Goal: Transaction & Acquisition: Book appointment/travel/reservation

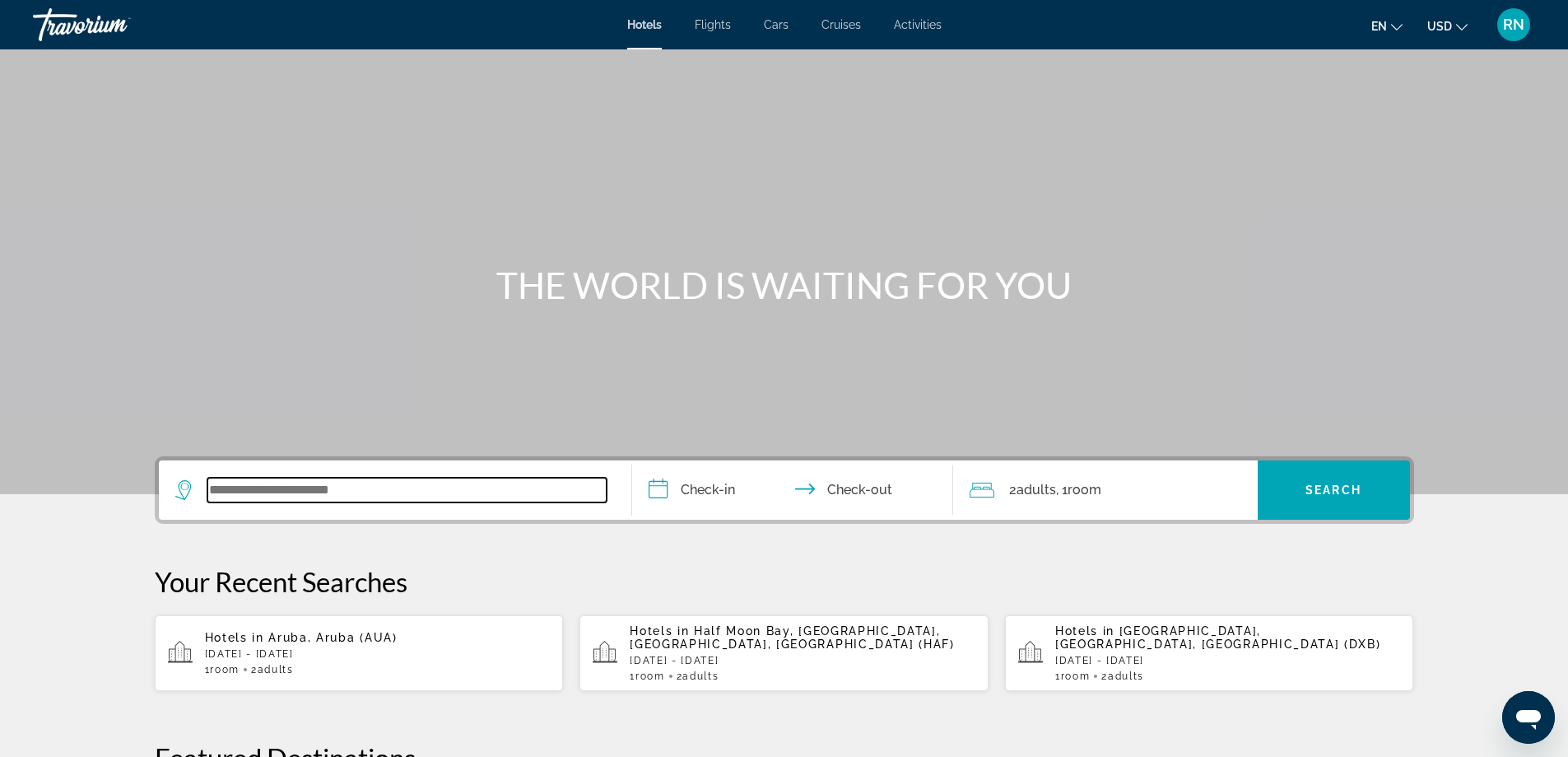
click at [346, 491] on input "Search widget" at bounding box center [407, 490] width 399 height 25
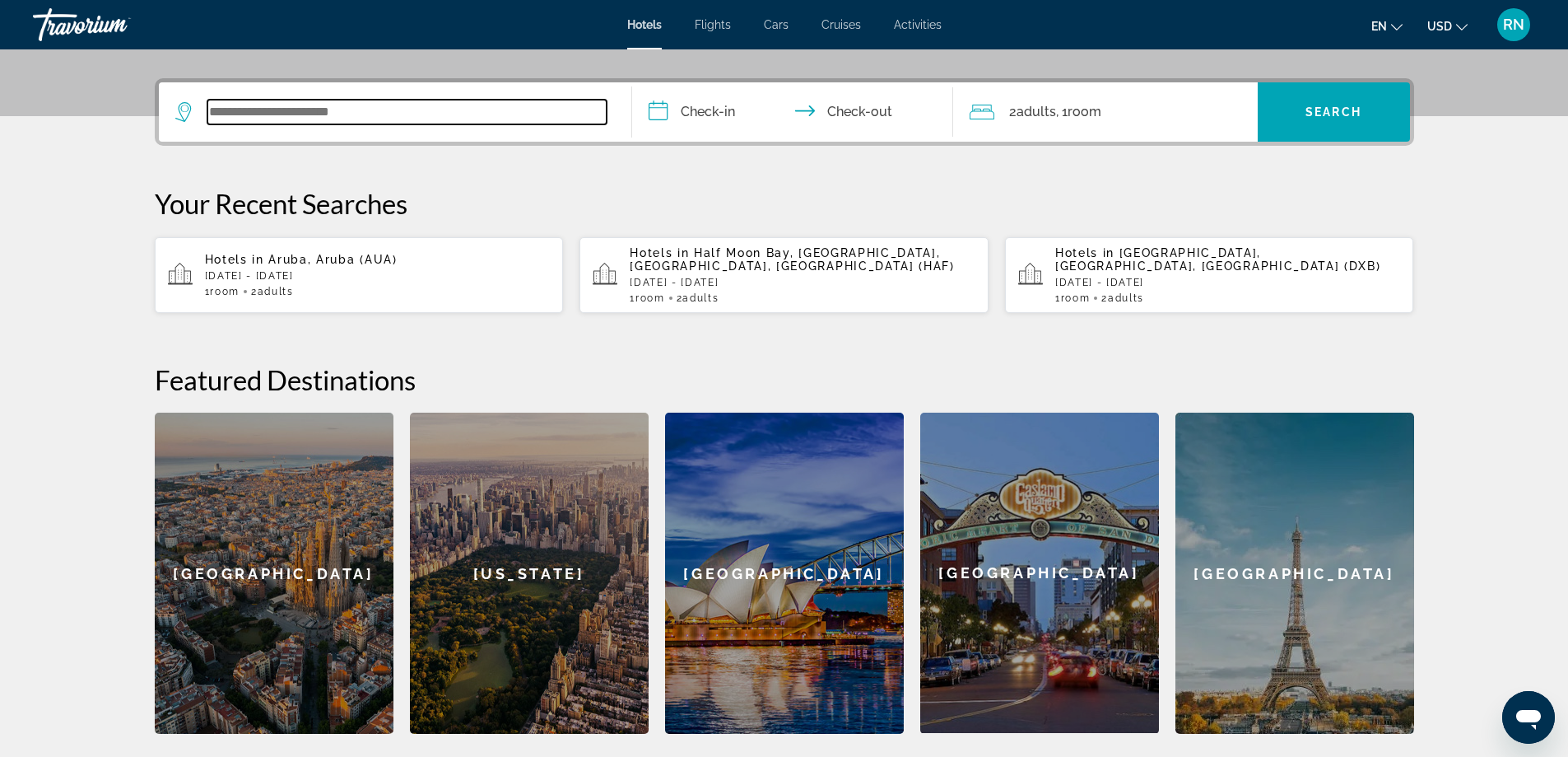
scroll to position [403, 0]
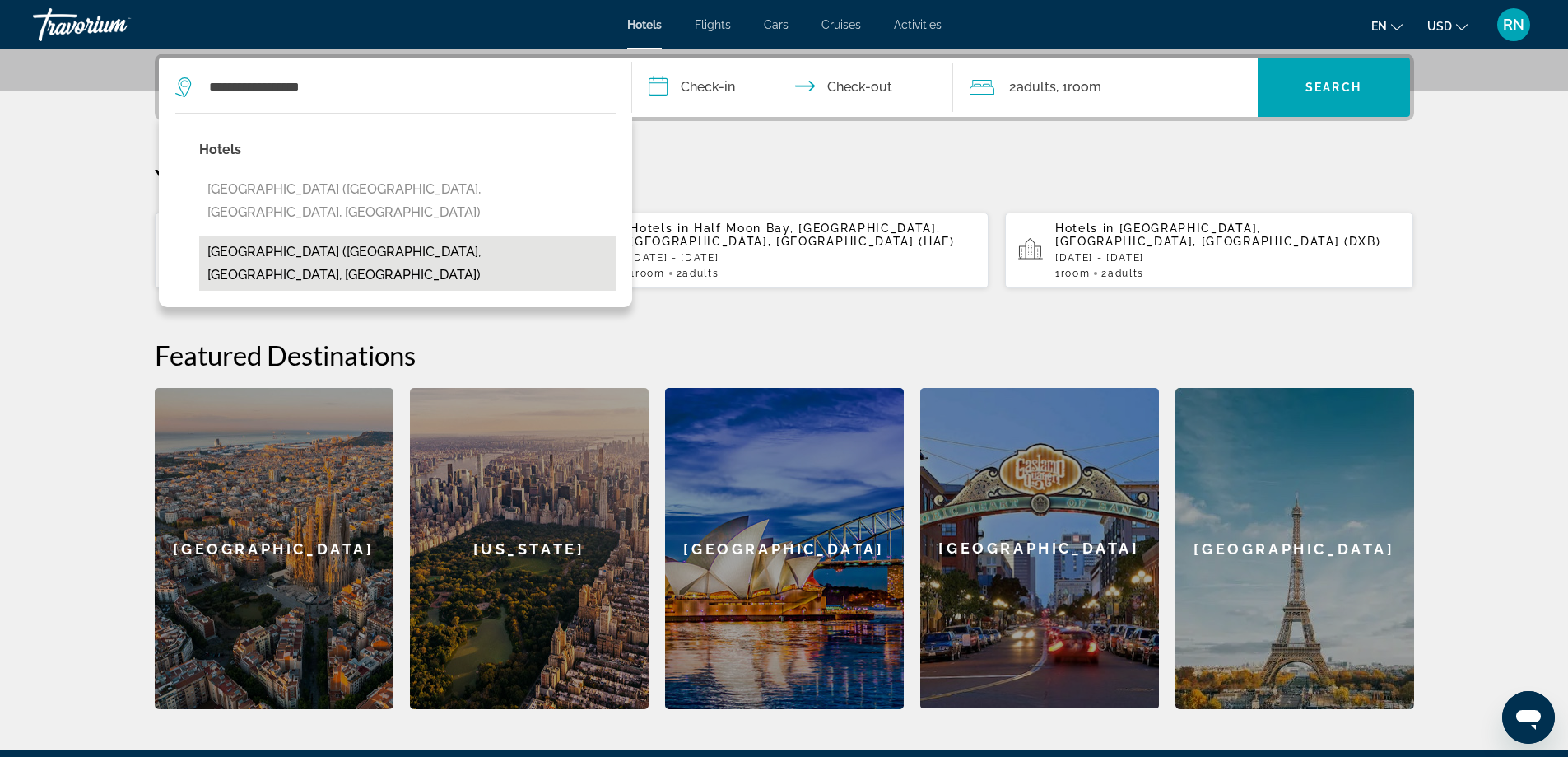
click at [388, 236] on button "[GEOGRAPHIC_DATA] ([GEOGRAPHIC_DATA], [GEOGRAPHIC_DATA], [GEOGRAPHIC_DATA])" at bounding box center [407, 263] width 417 height 54
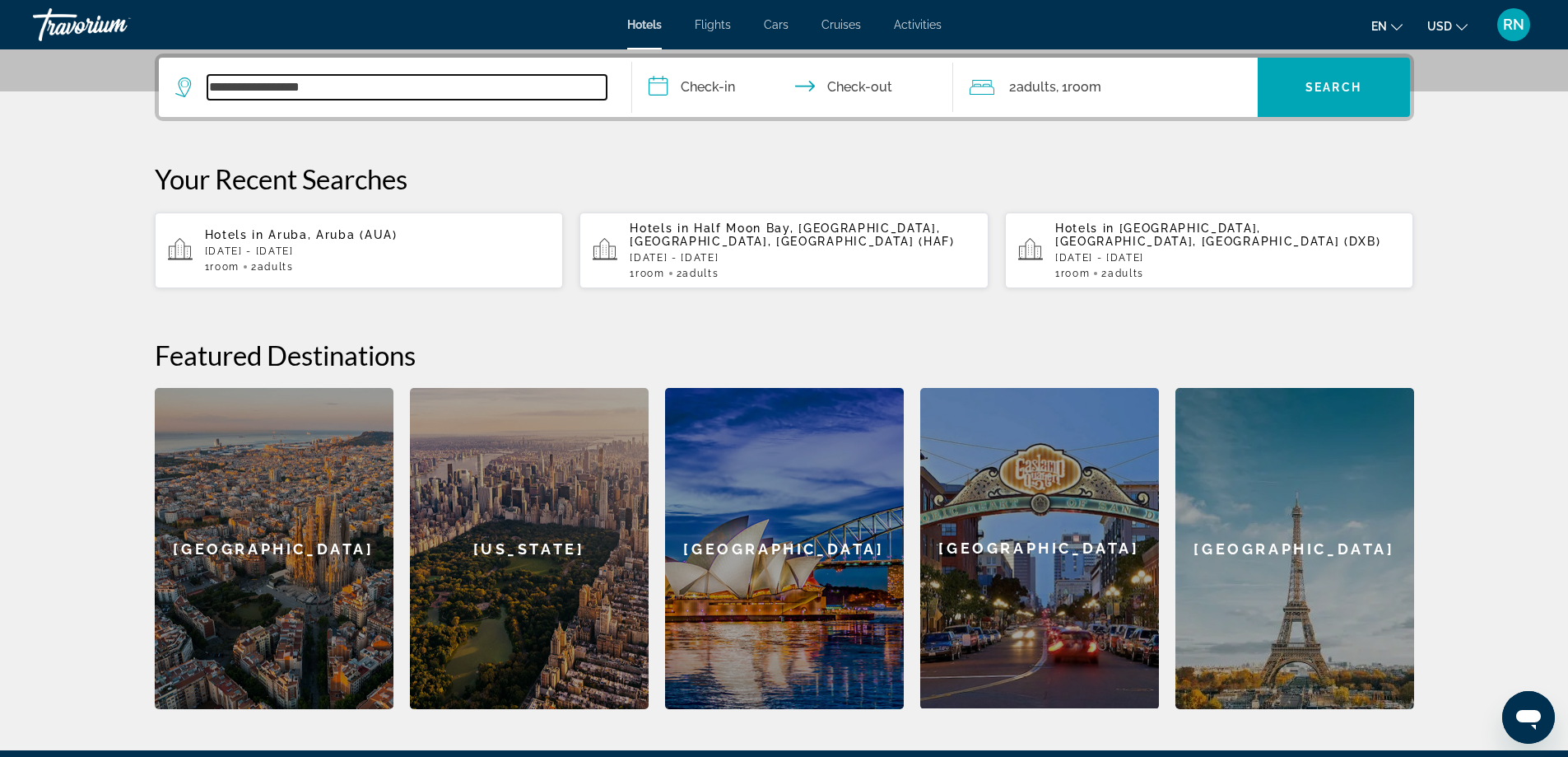
type input "**********"
click at [725, 86] on input "**********" at bounding box center [796, 90] width 327 height 65
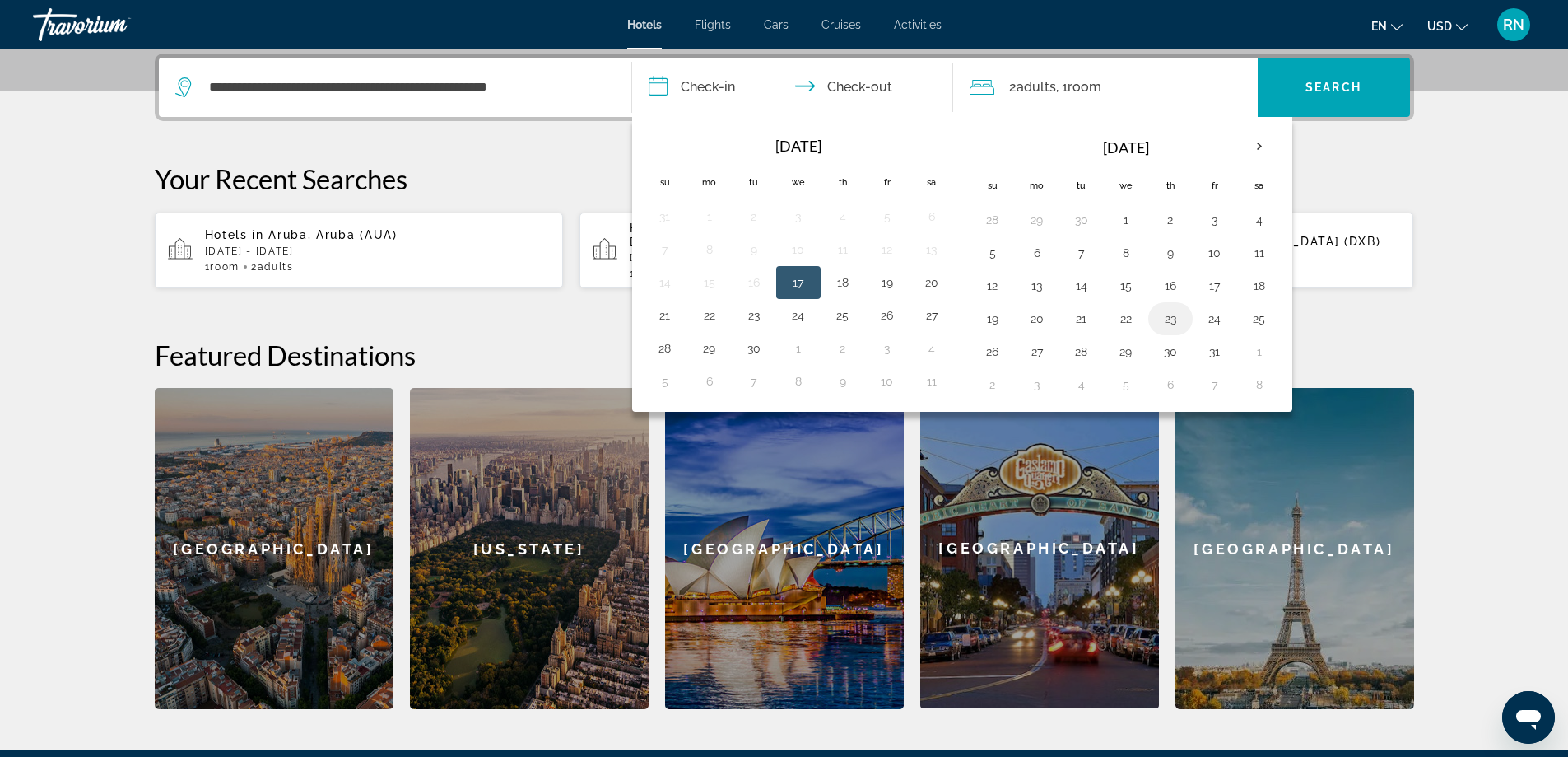
click at [1175, 319] on button "23" at bounding box center [1171, 318] width 27 height 23
click at [996, 355] on button "26" at bounding box center [993, 351] width 27 height 23
type input "**********"
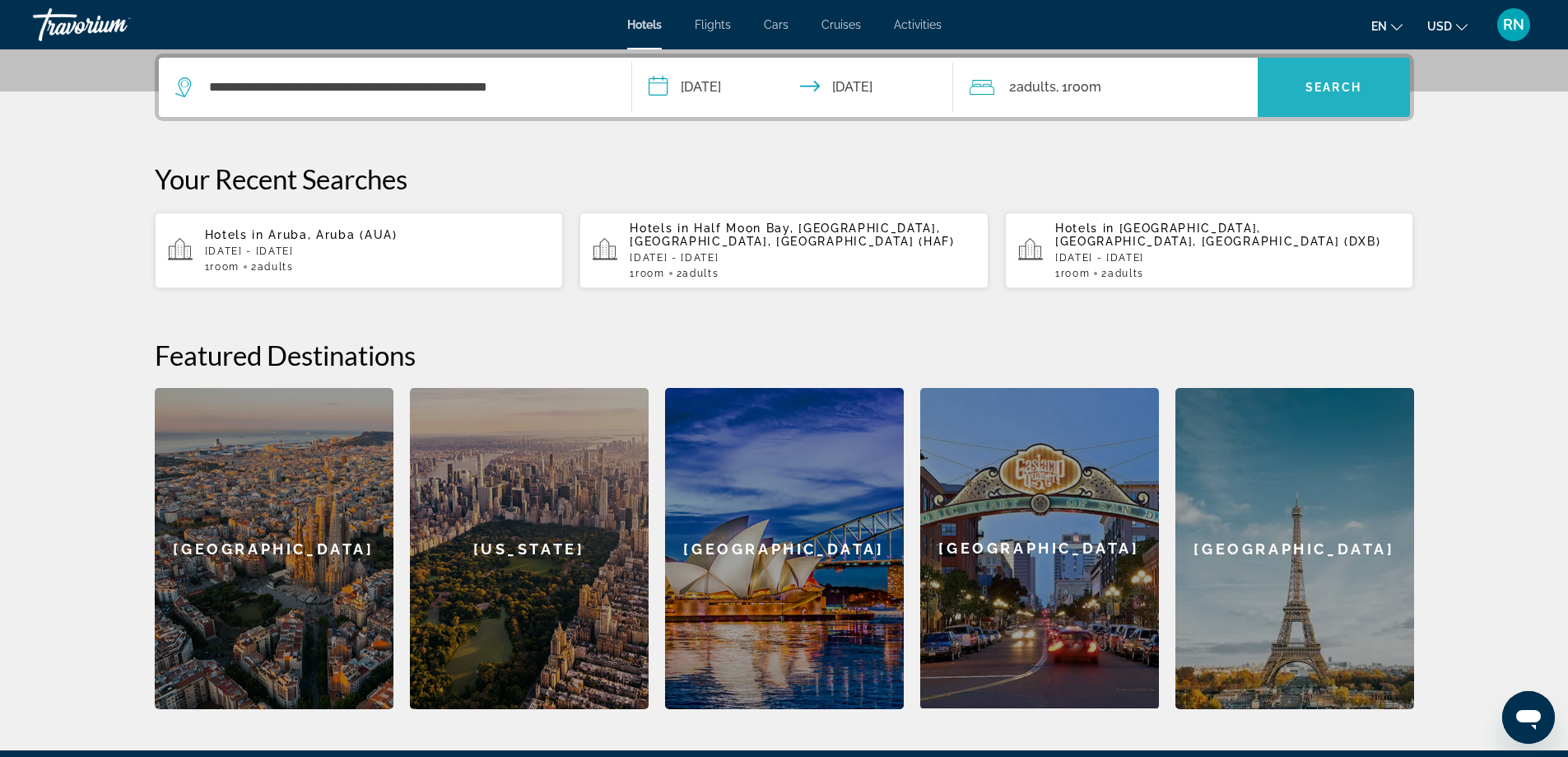
click at [1289, 90] on span "Search widget" at bounding box center [1334, 87] width 152 height 40
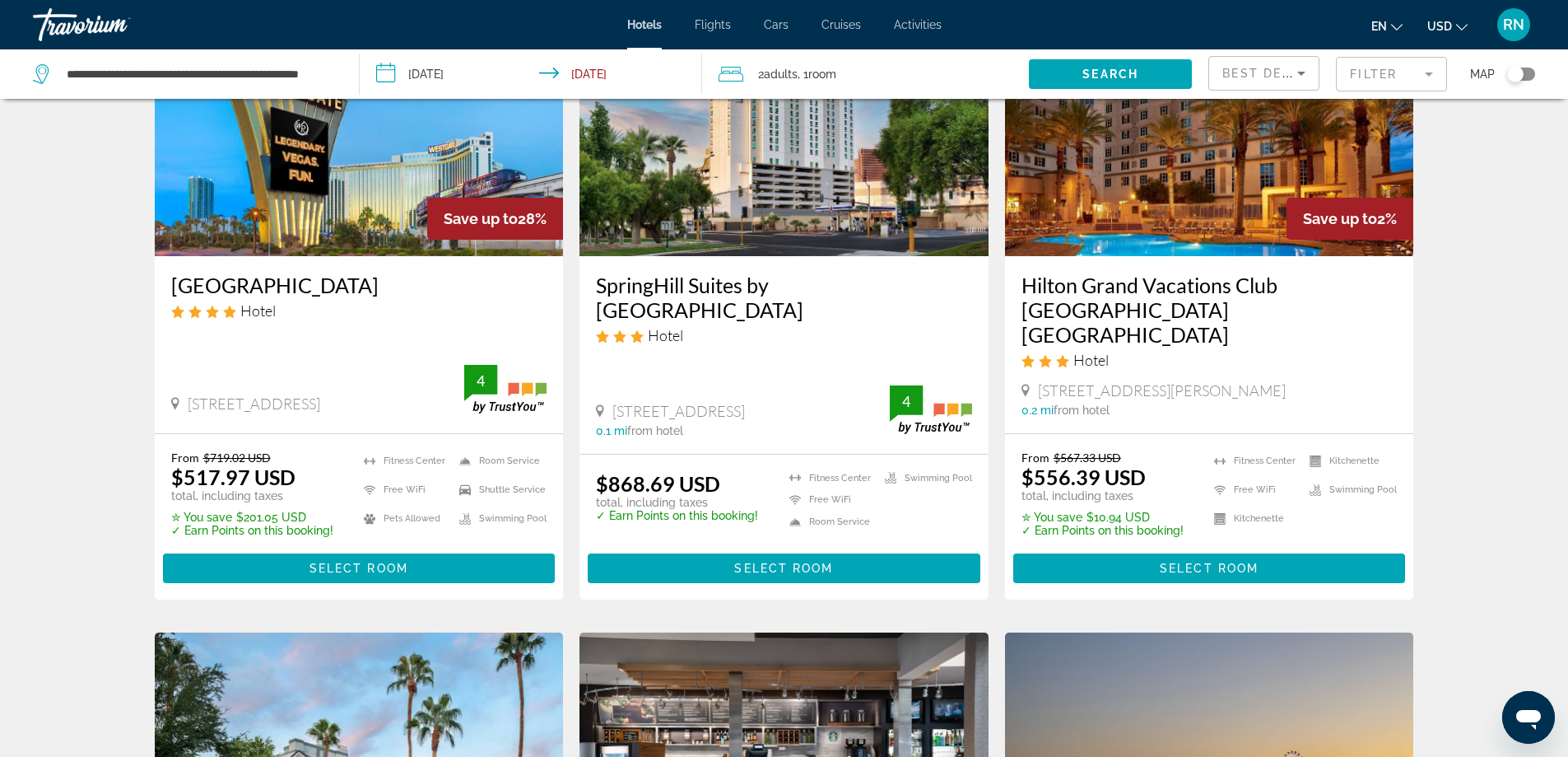
scroll to position [165, 0]
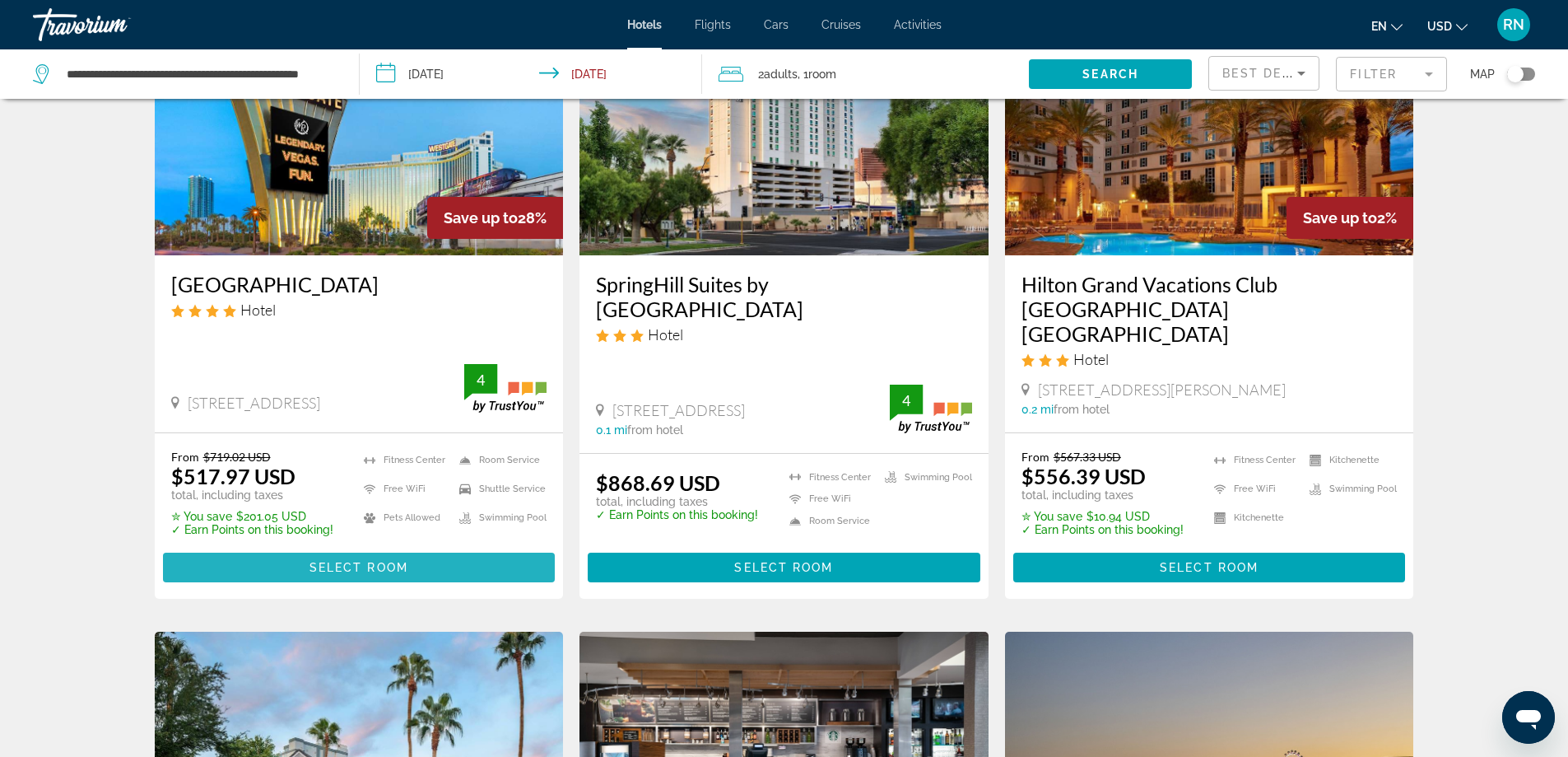
click at [429, 548] on span "Main content" at bounding box center [360, 567] width 393 height 40
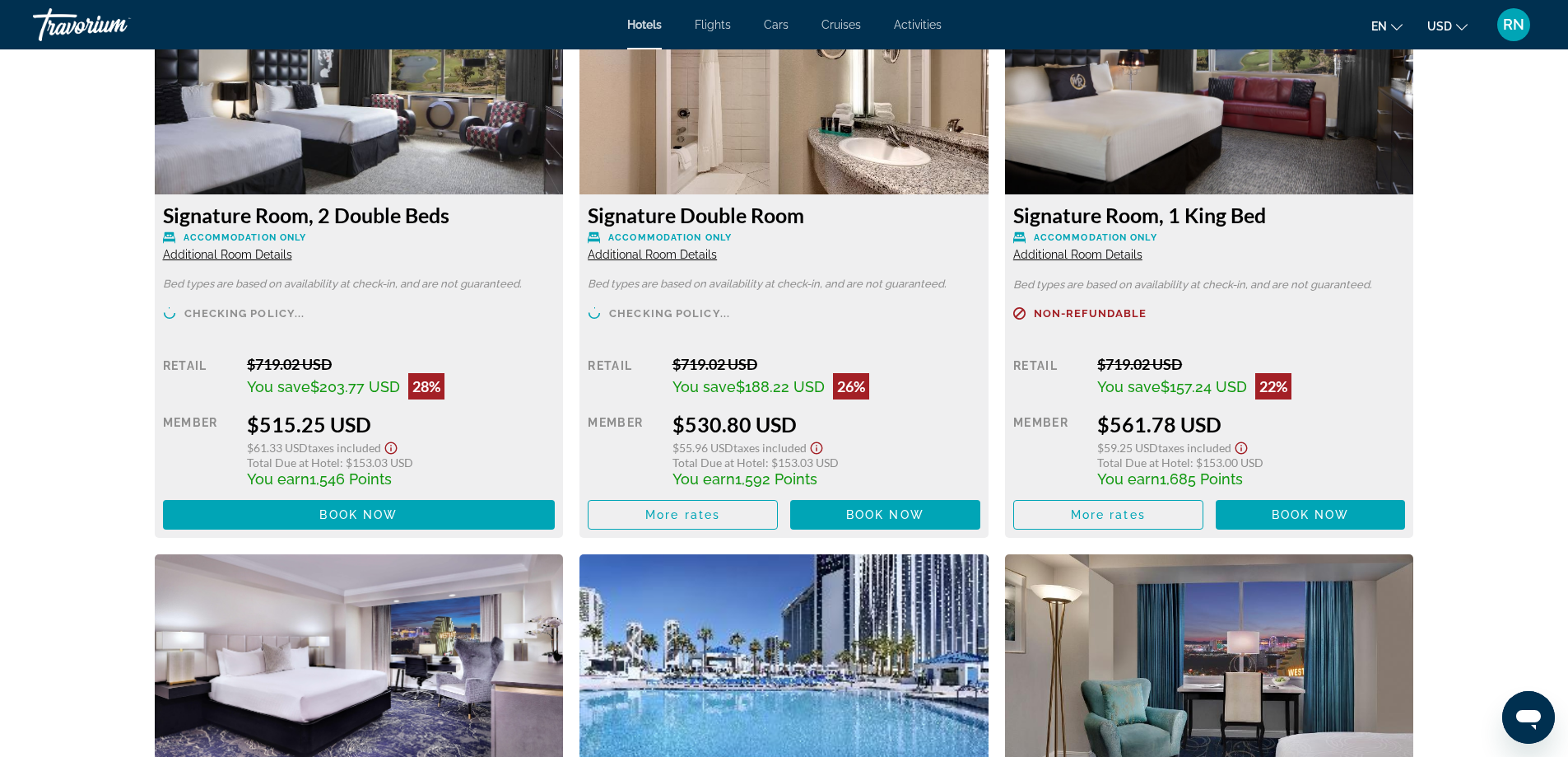
scroll to position [2374, 0]
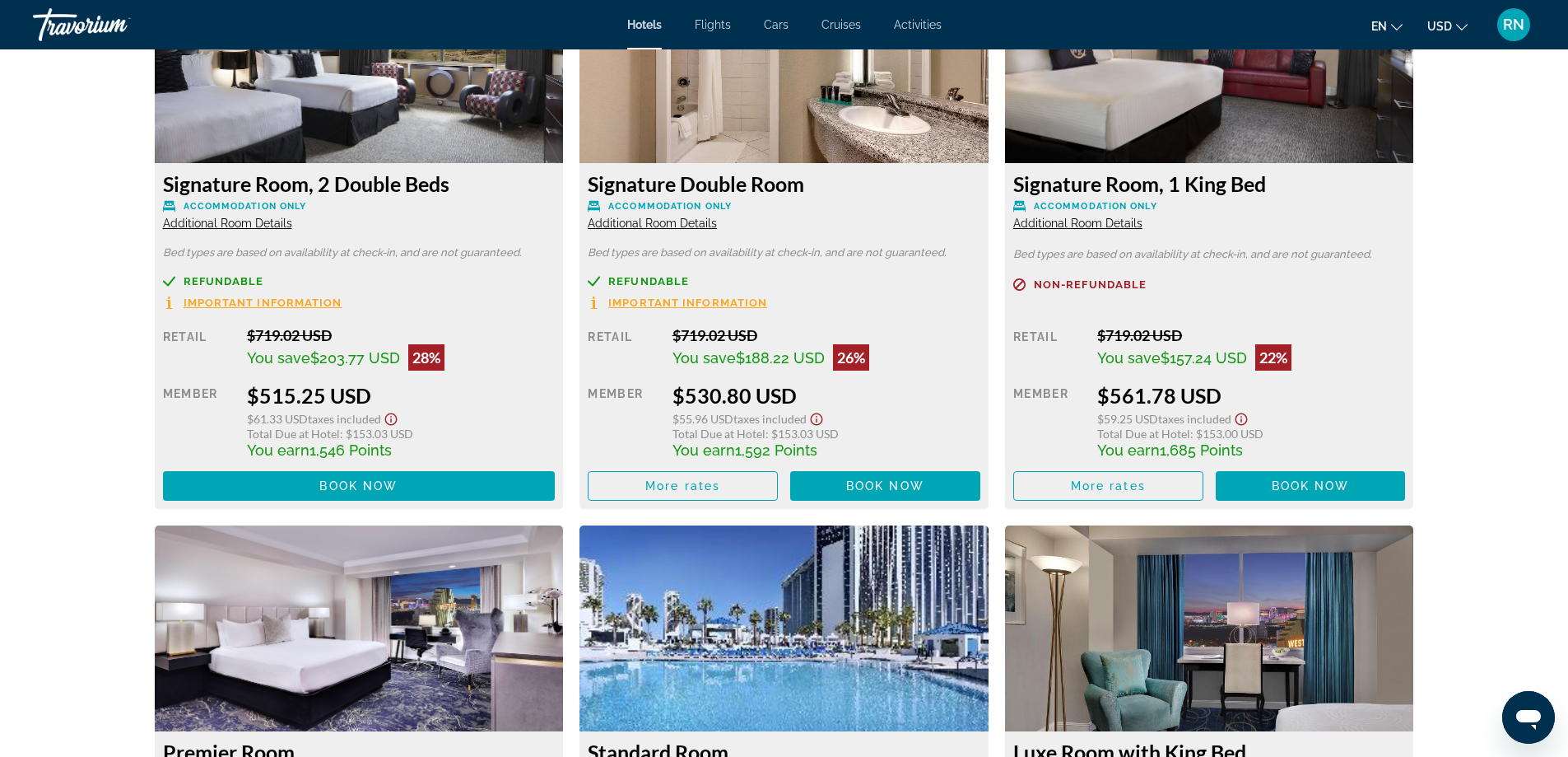
click at [307, 297] on span "Important Information" at bounding box center [263, 302] width 159 height 11
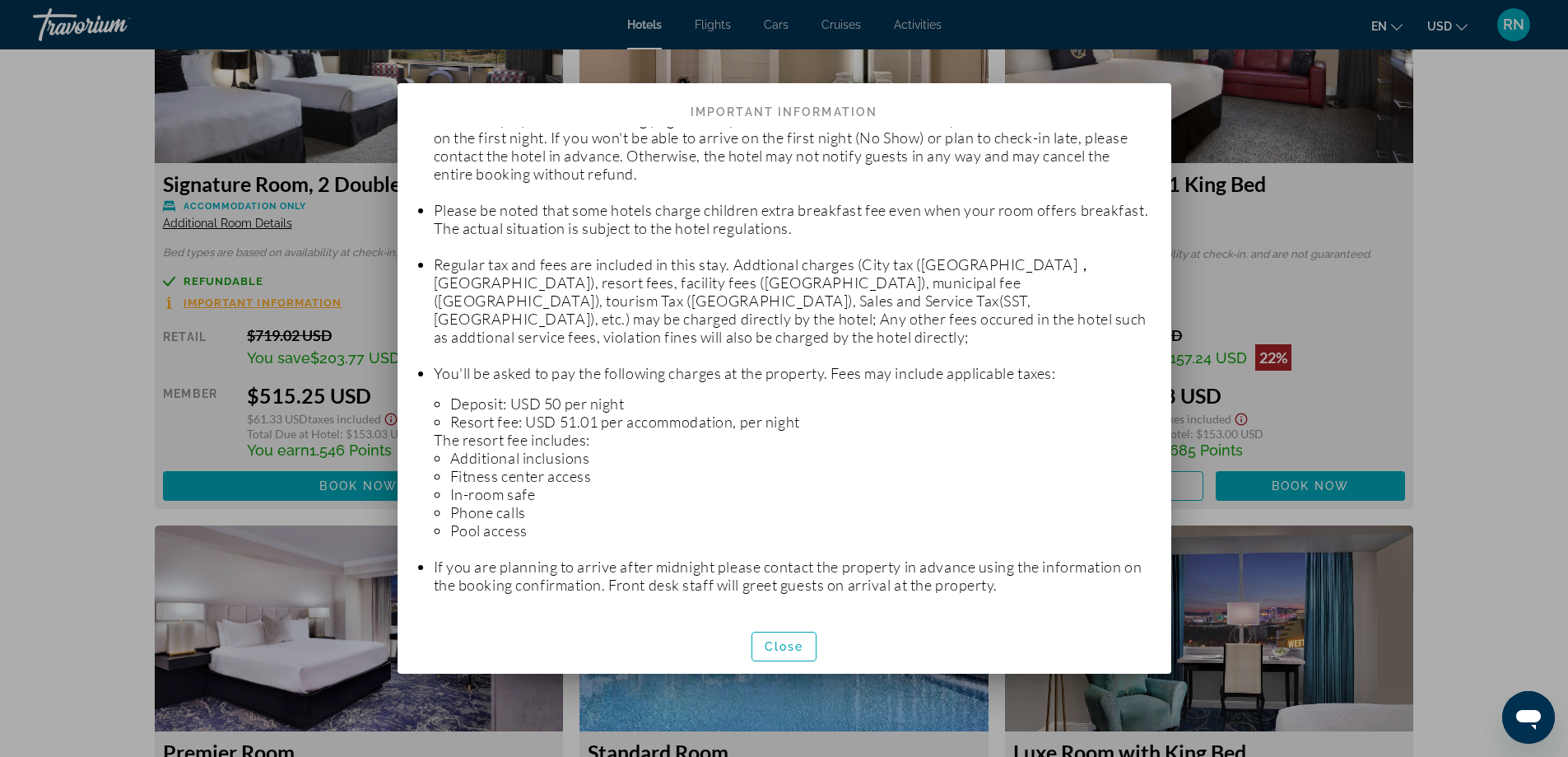
scroll to position [242, 0]
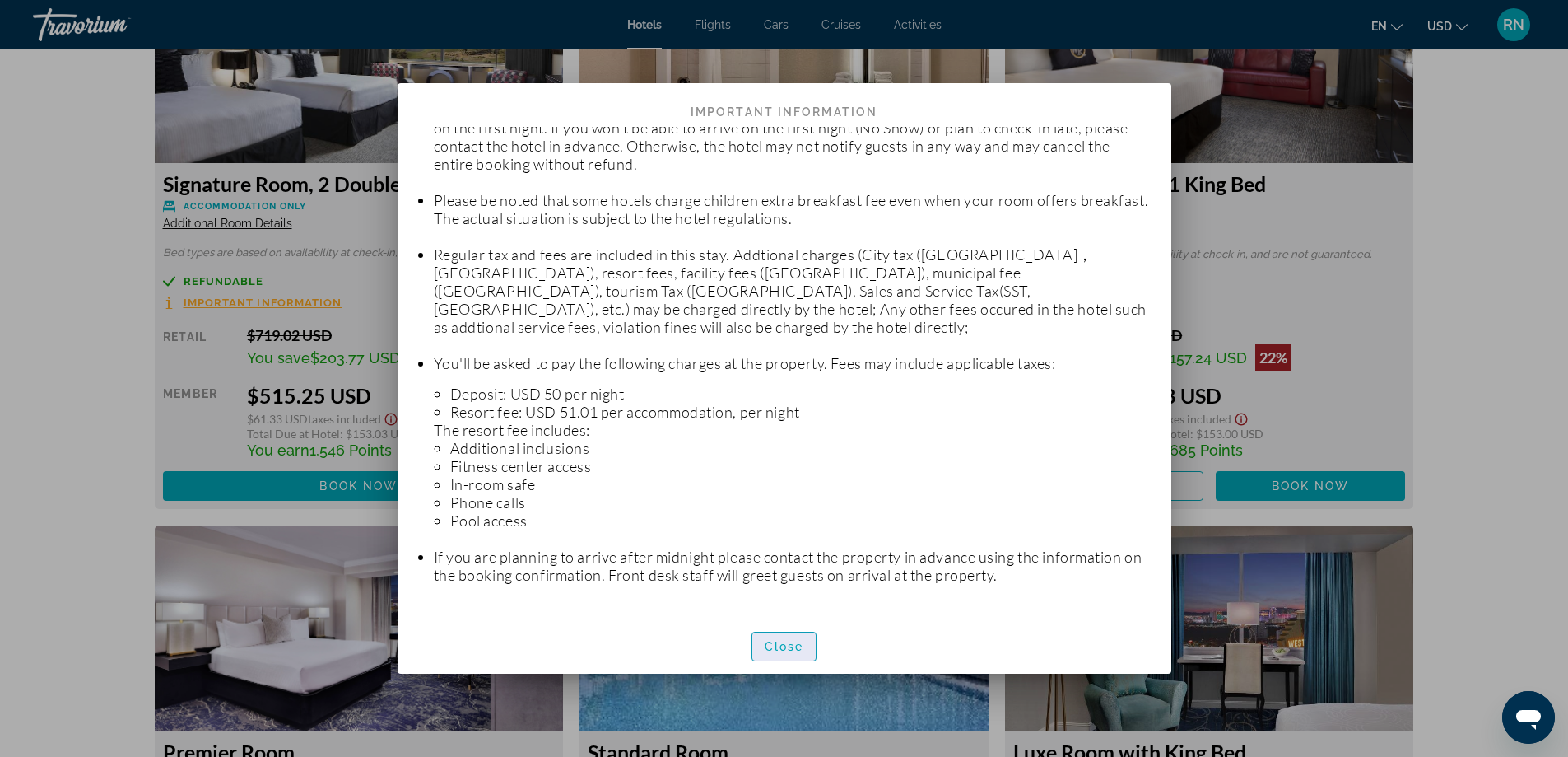
click at [775, 633] on span "button" at bounding box center [784, 646] width 65 height 40
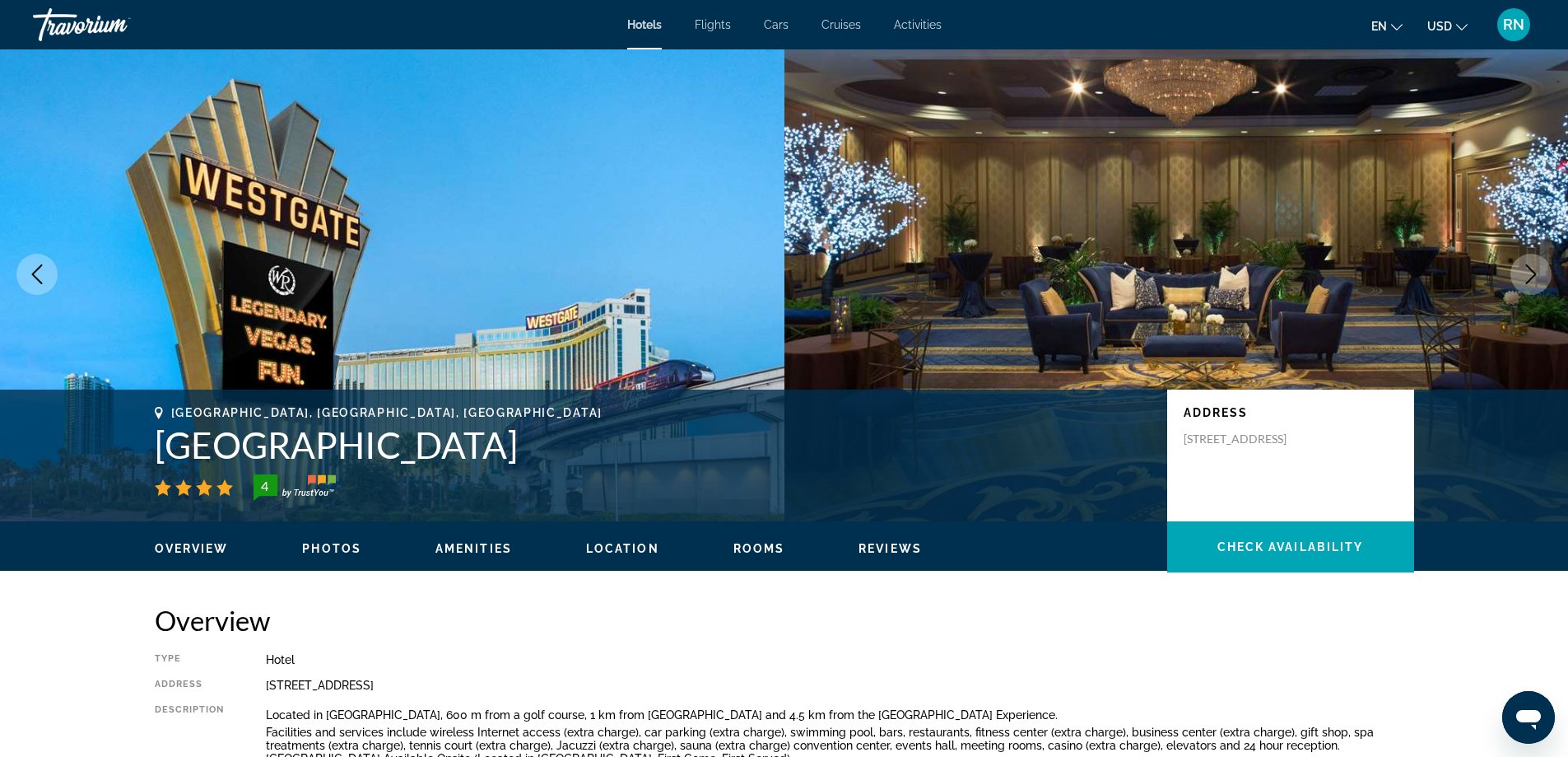
scroll to position [0, 0]
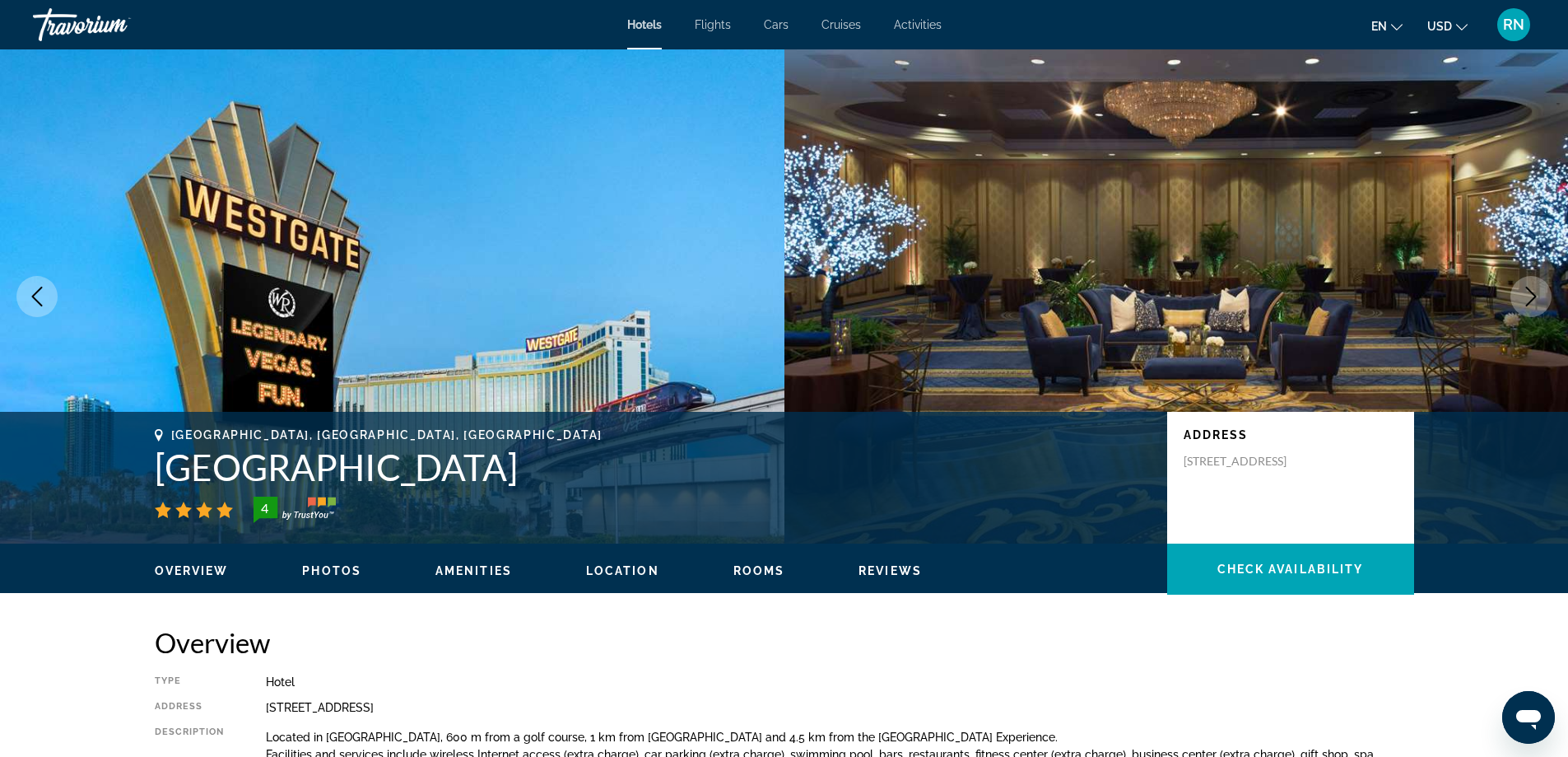
click at [40, 296] on icon "Previous image" at bounding box center [36, 296] width 19 height 19
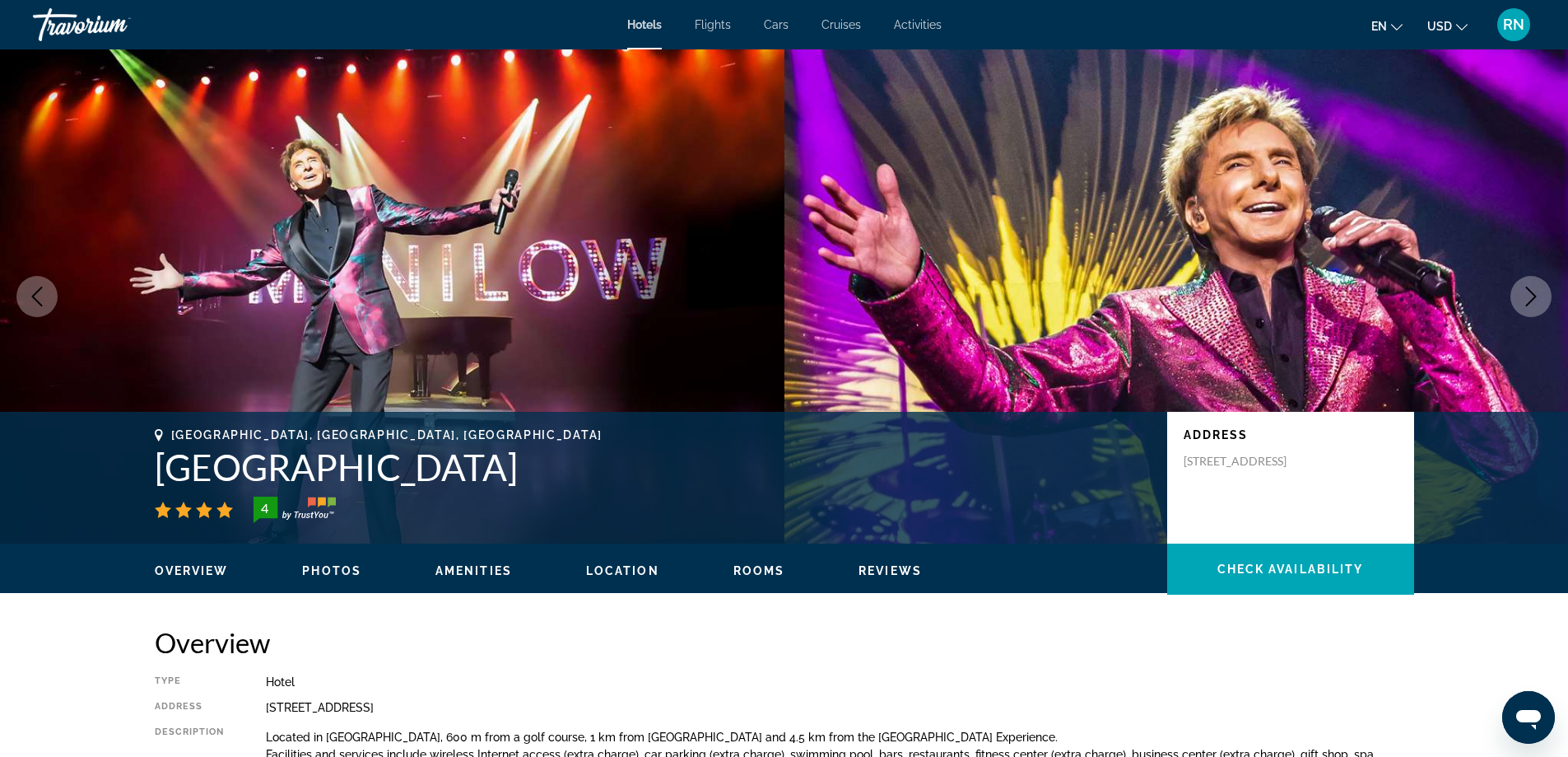
click at [70, 27] on div "Travorium" at bounding box center [115, 25] width 165 height 42
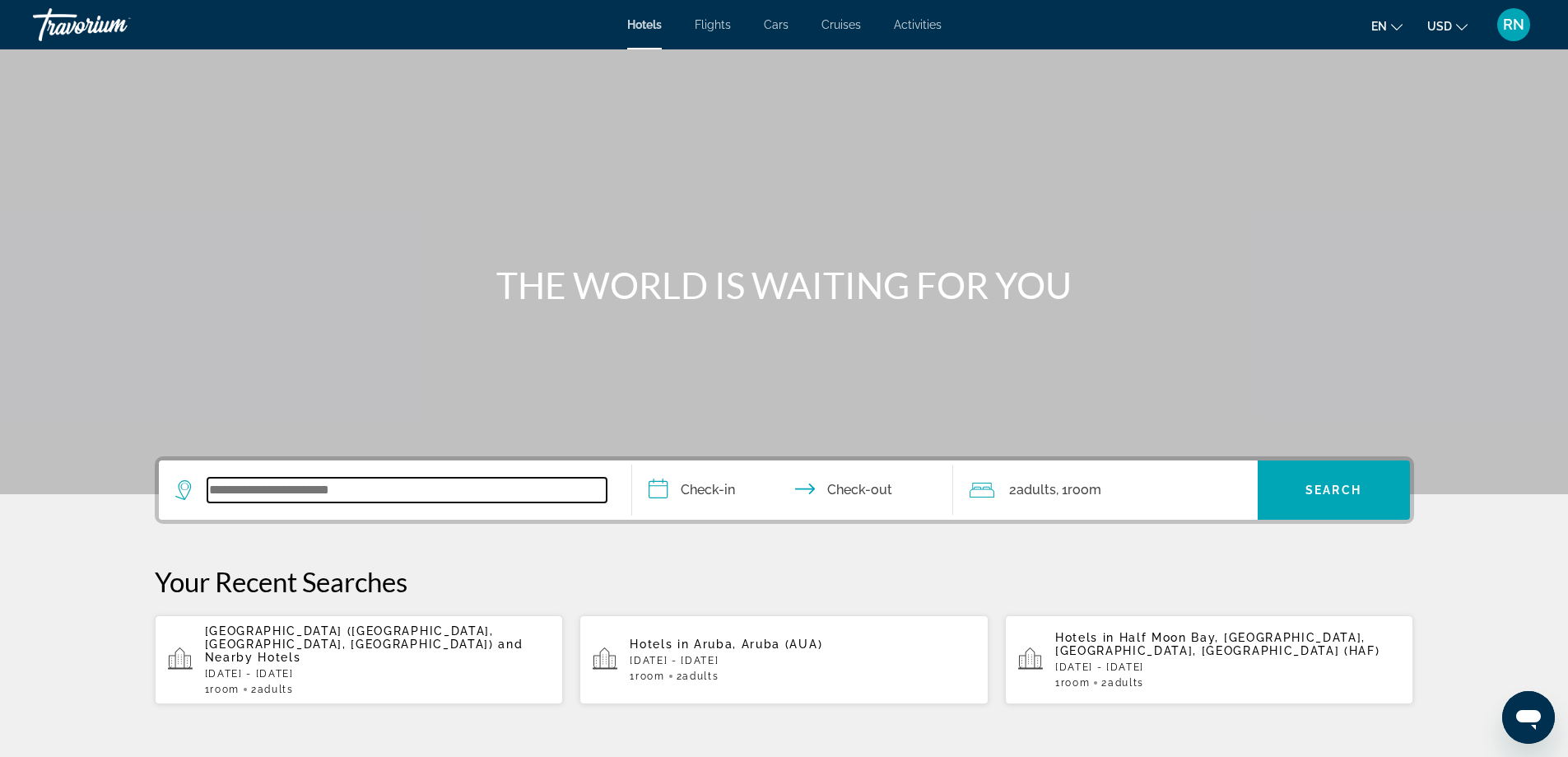
click at [463, 484] on input "Search widget" at bounding box center [407, 490] width 399 height 25
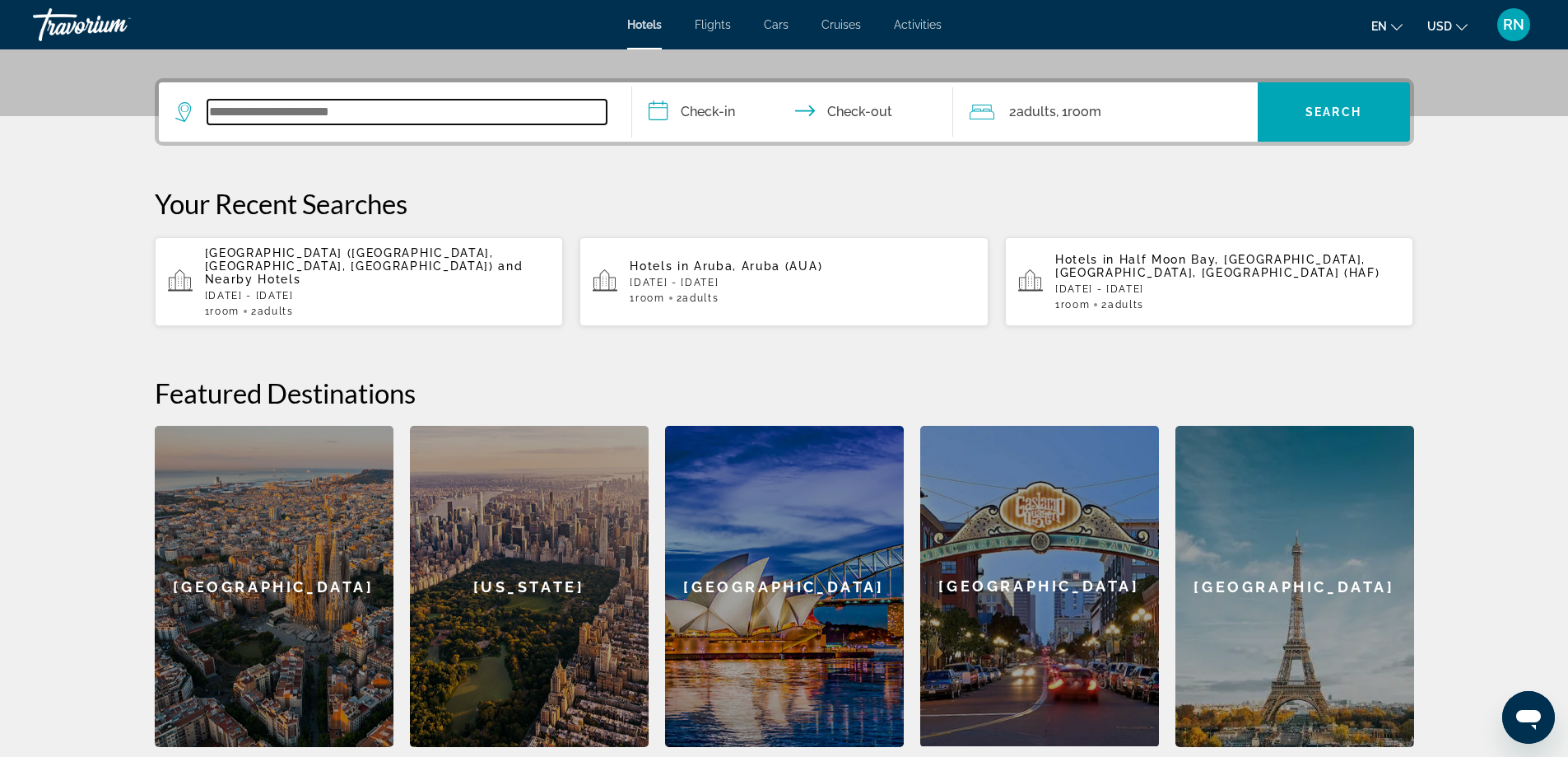
scroll to position [403, 0]
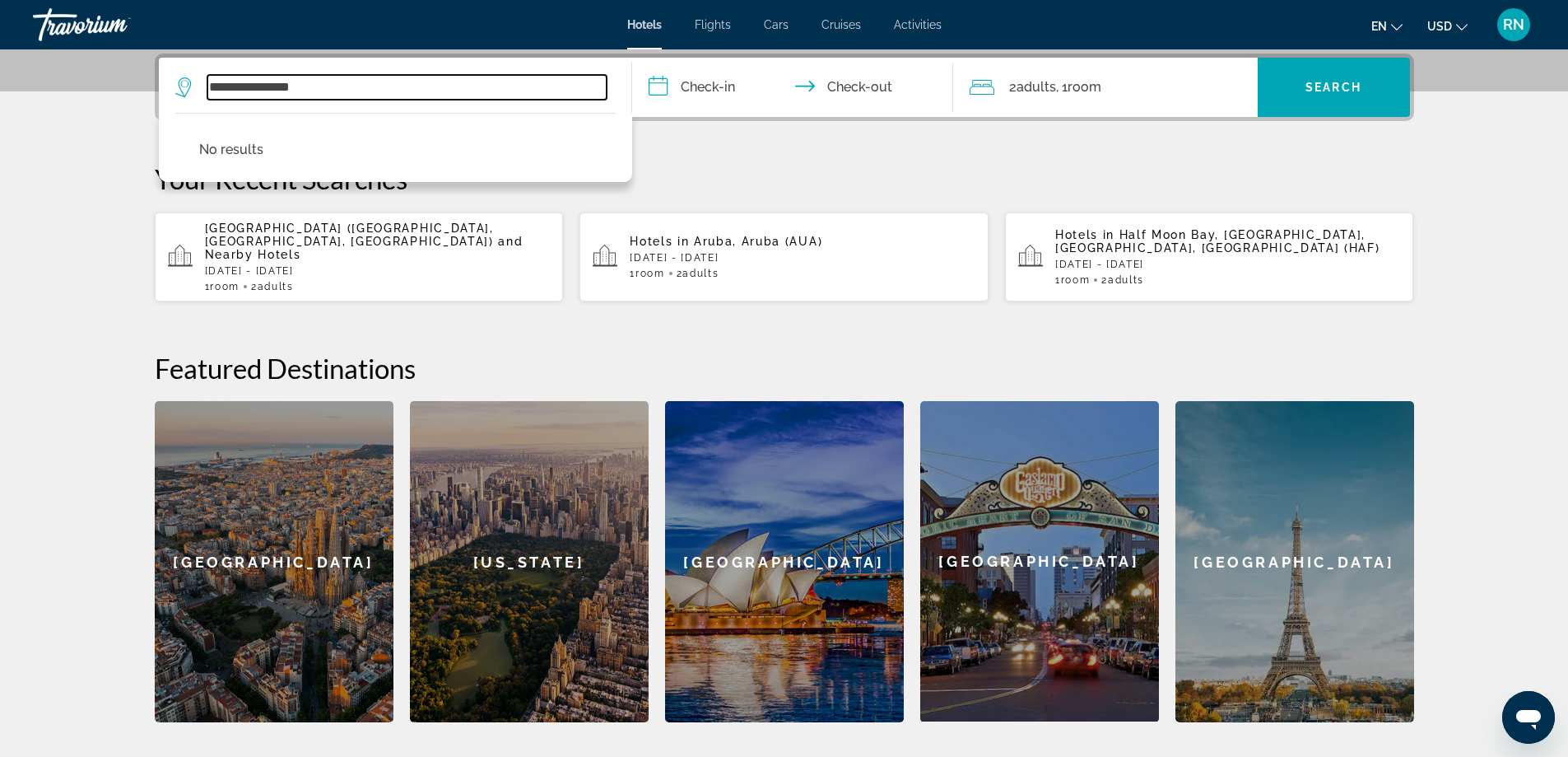
drag, startPoint x: 311, startPoint y: 91, endPoint x: 250, endPoint y: 89, distance: 61.0
click at [250, 89] on input "**********" at bounding box center [407, 87] width 399 height 25
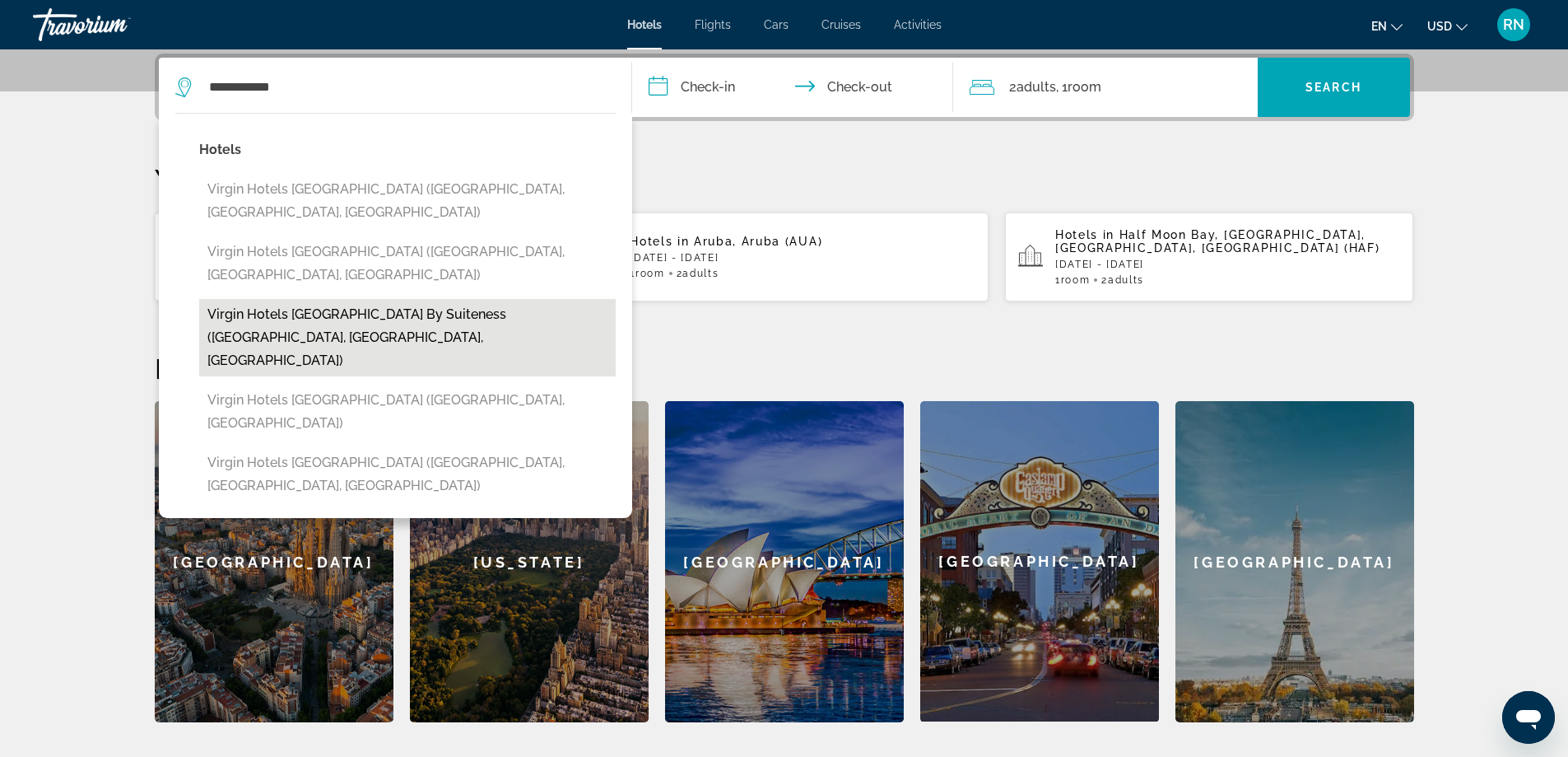
click at [352, 299] on button "Virgin Hotels [GEOGRAPHIC_DATA] by Suiteness ([GEOGRAPHIC_DATA], [GEOGRAPHIC_DA…" at bounding box center [407, 337] width 417 height 77
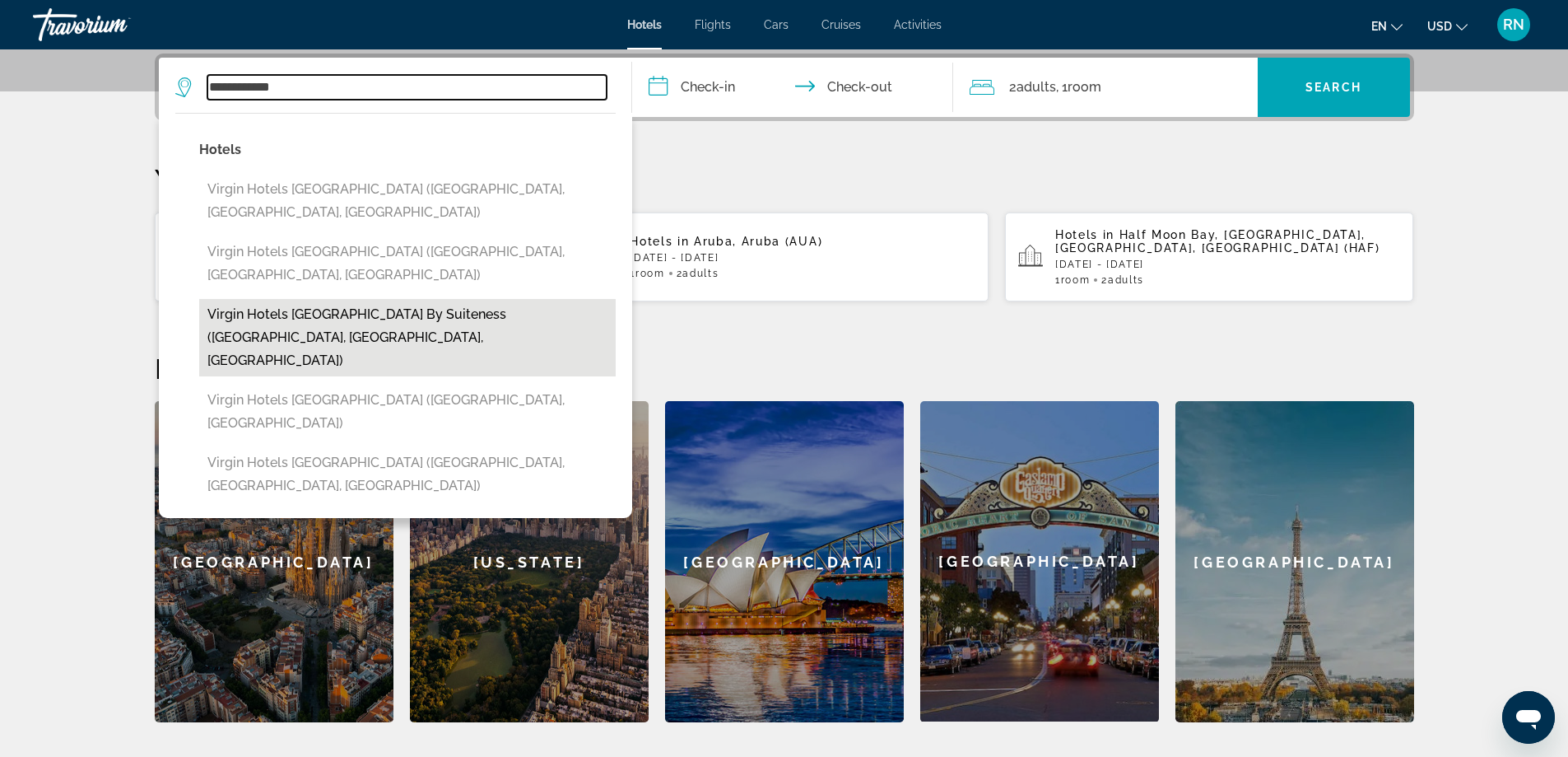
type input "**********"
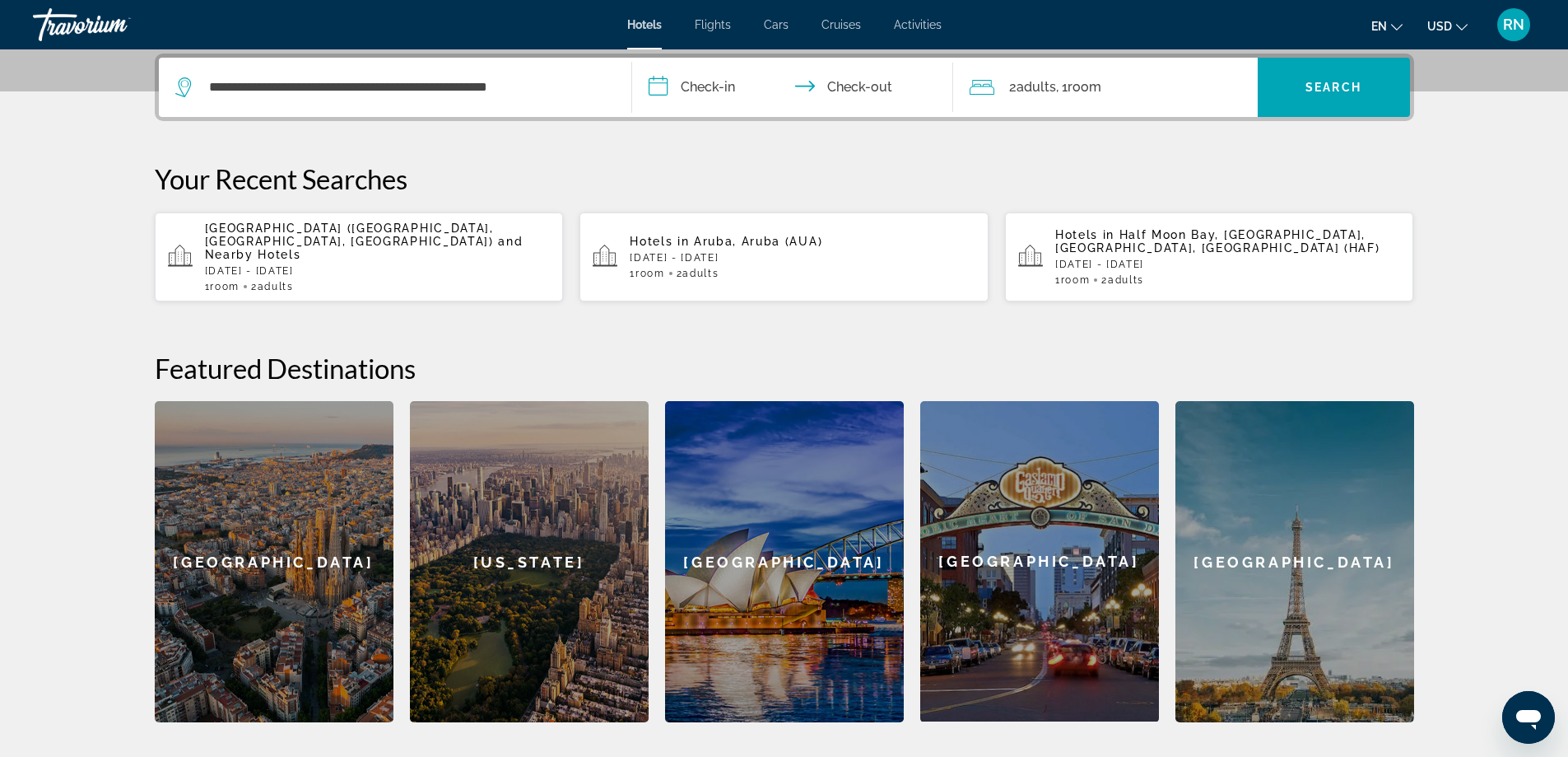
click at [694, 89] on input "**********" at bounding box center [796, 90] width 327 height 65
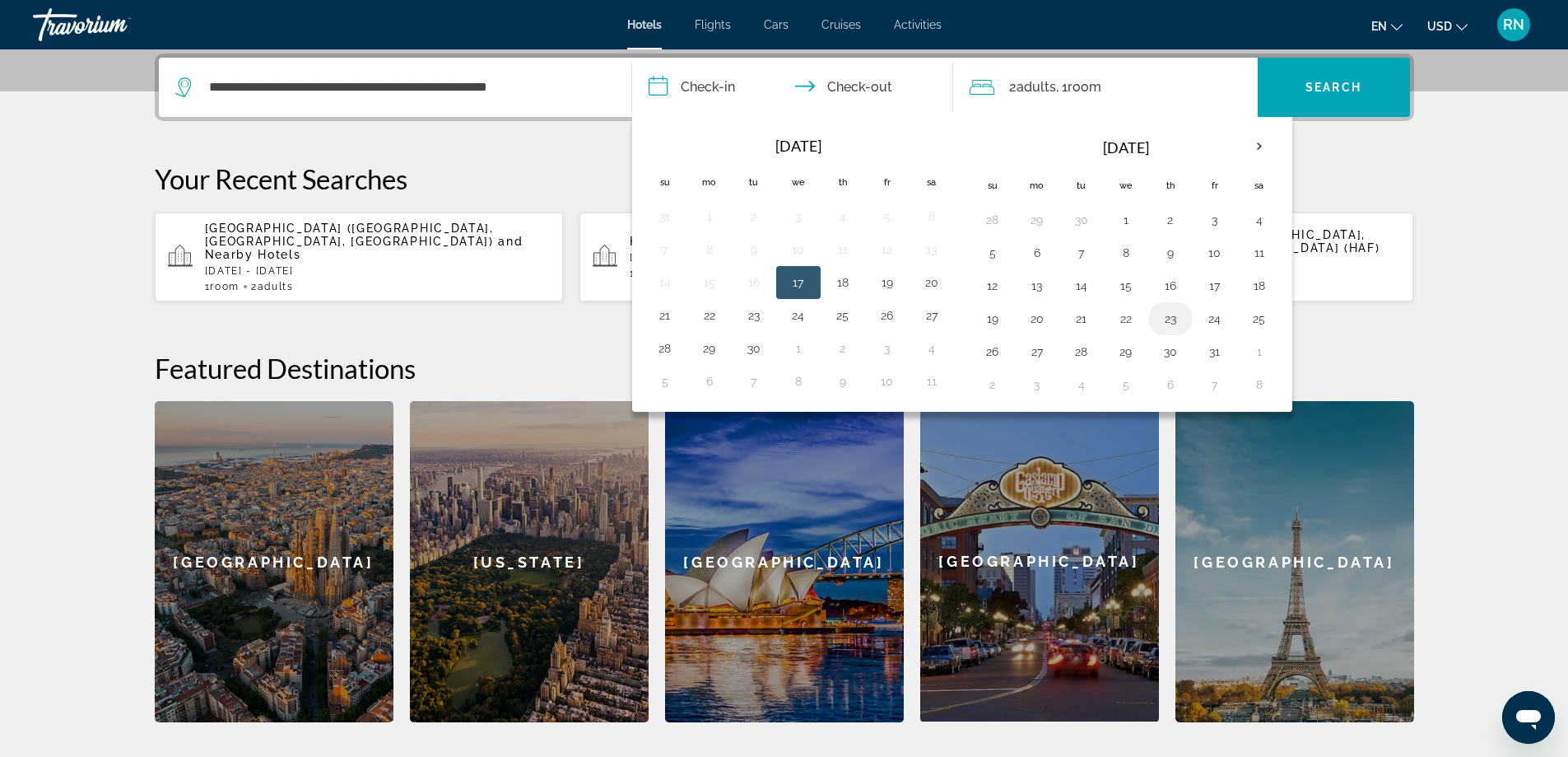
click at [1167, 314] on button "23" at bounding box center [1171, 318] width 27 height 23
click at [984, 350] on button "26" at bounding box center [993, 351] width 27 height 23
type input "**********"
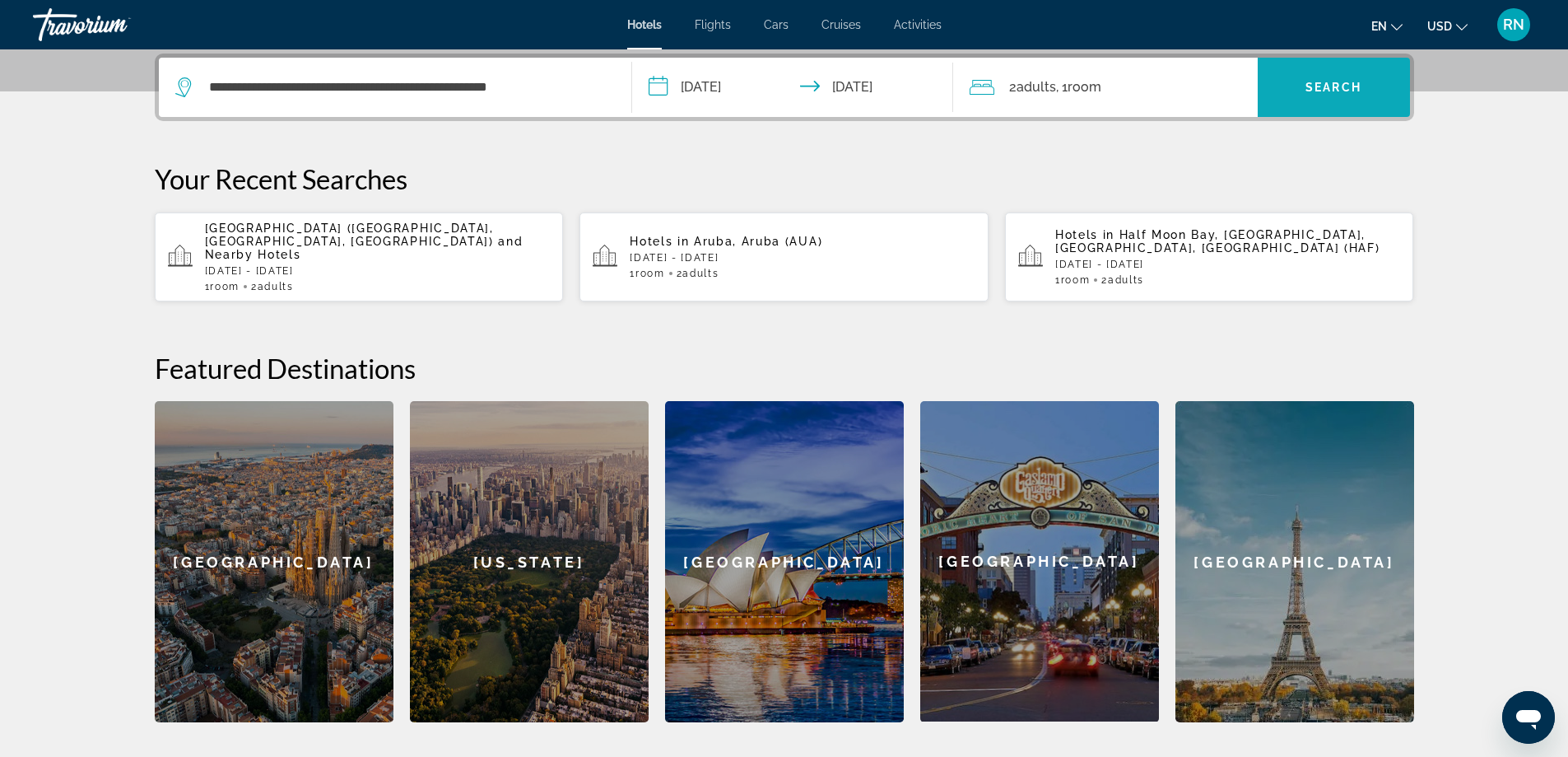
click at [1372, 77] on span "Search widget" at bounding box center [1334, 87] width 152 height 40
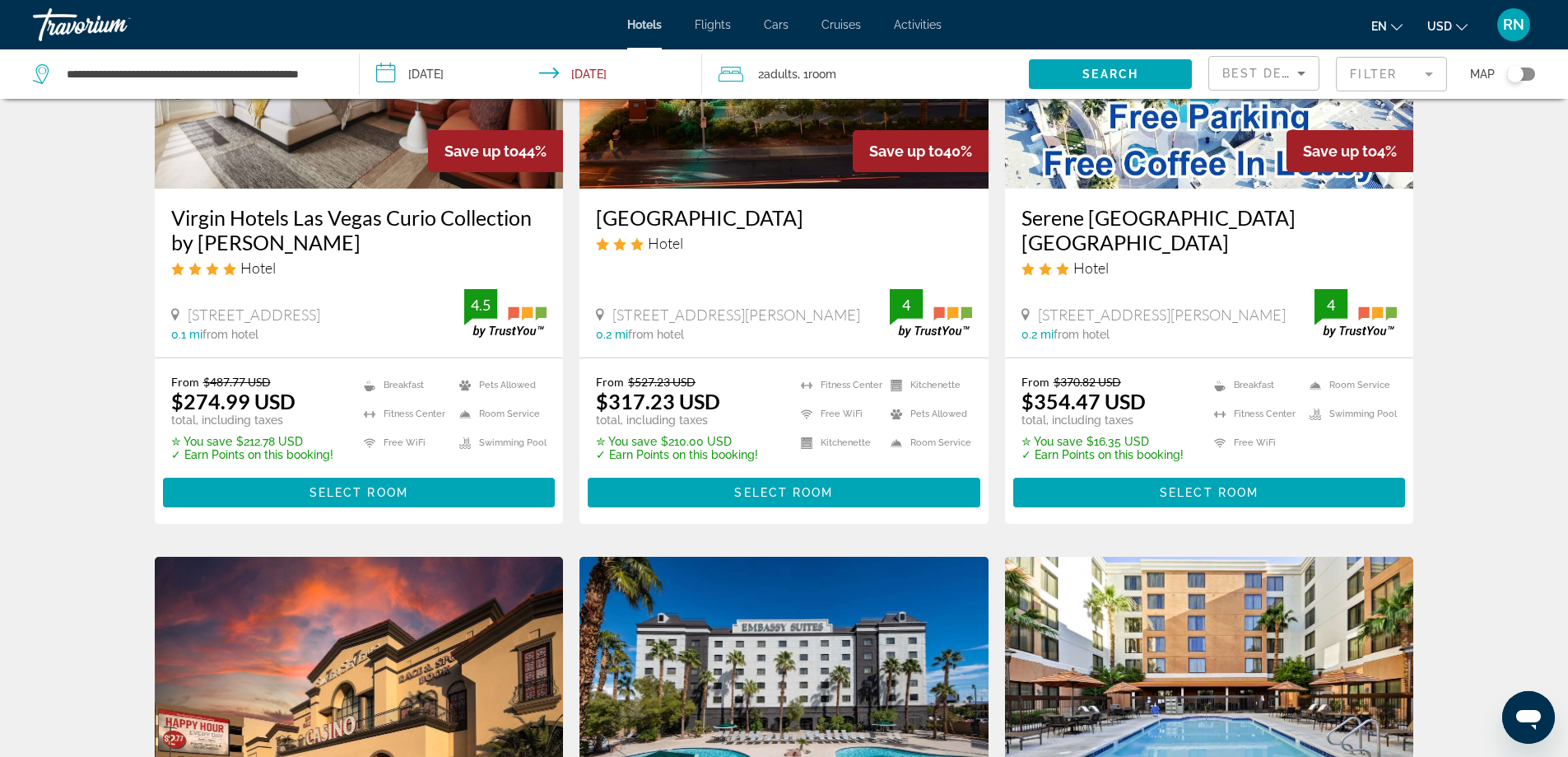
scroll to position [247, 0]
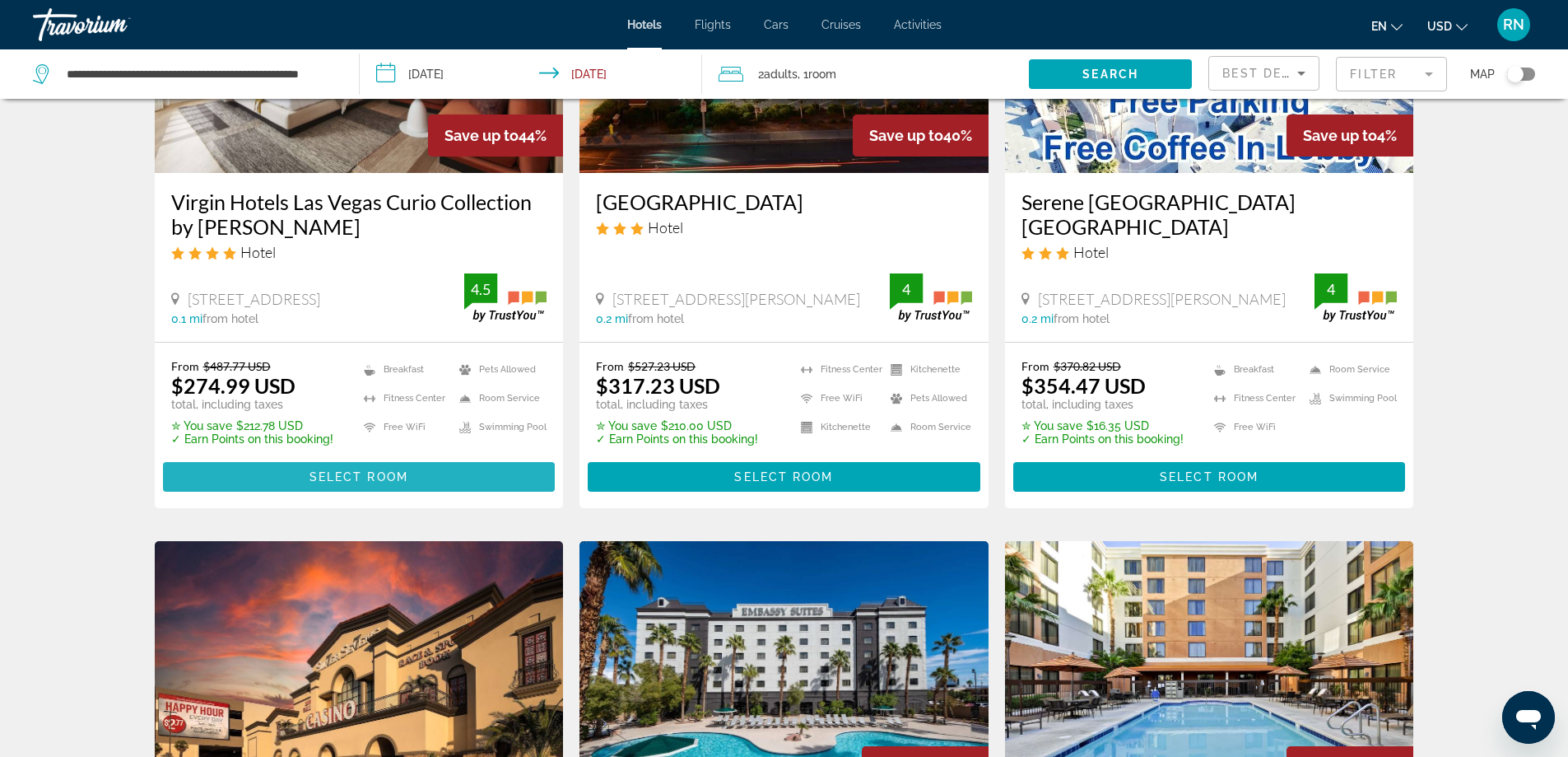
click at [350, 467] on span "Main content" at bounding box center [360, 477] width 393 height 40
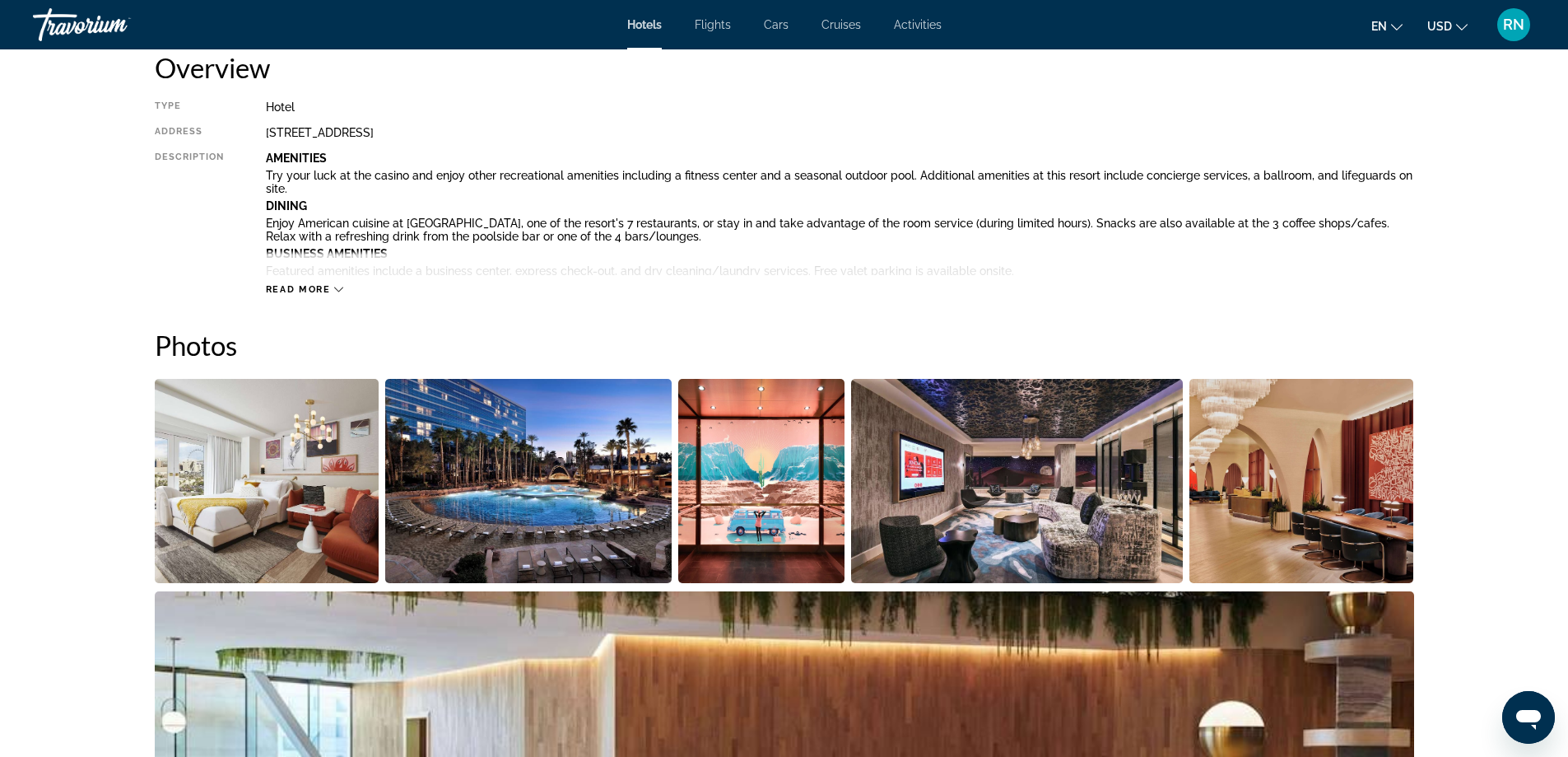
scroll to position [576, 0]
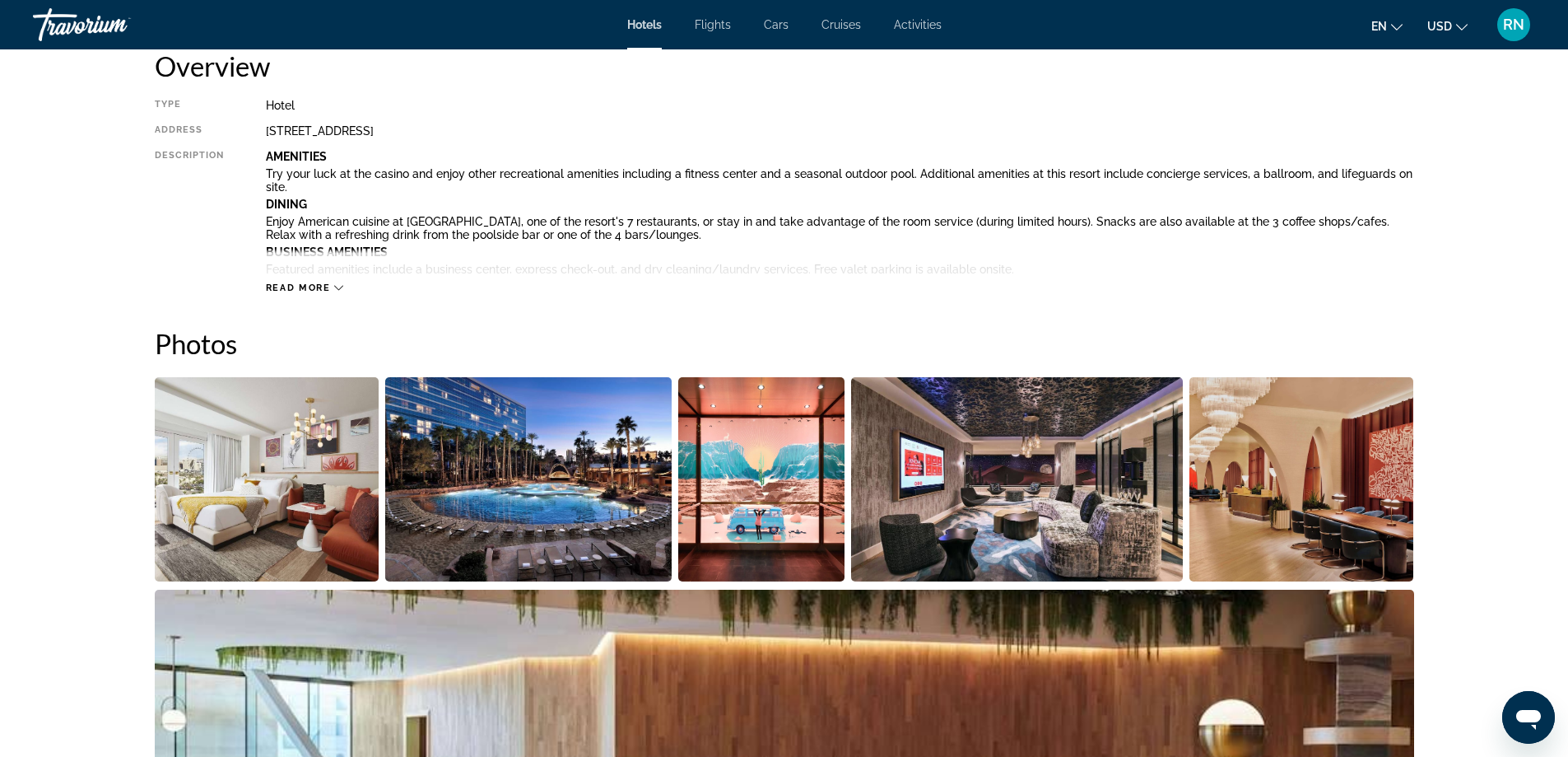
click at [294, 277] on div "Read more" at bounding box center [840, 271] width 1149 height 45
click at [300, 289] on span "Read more" at bounding box center [298, 288] width 65 height 11
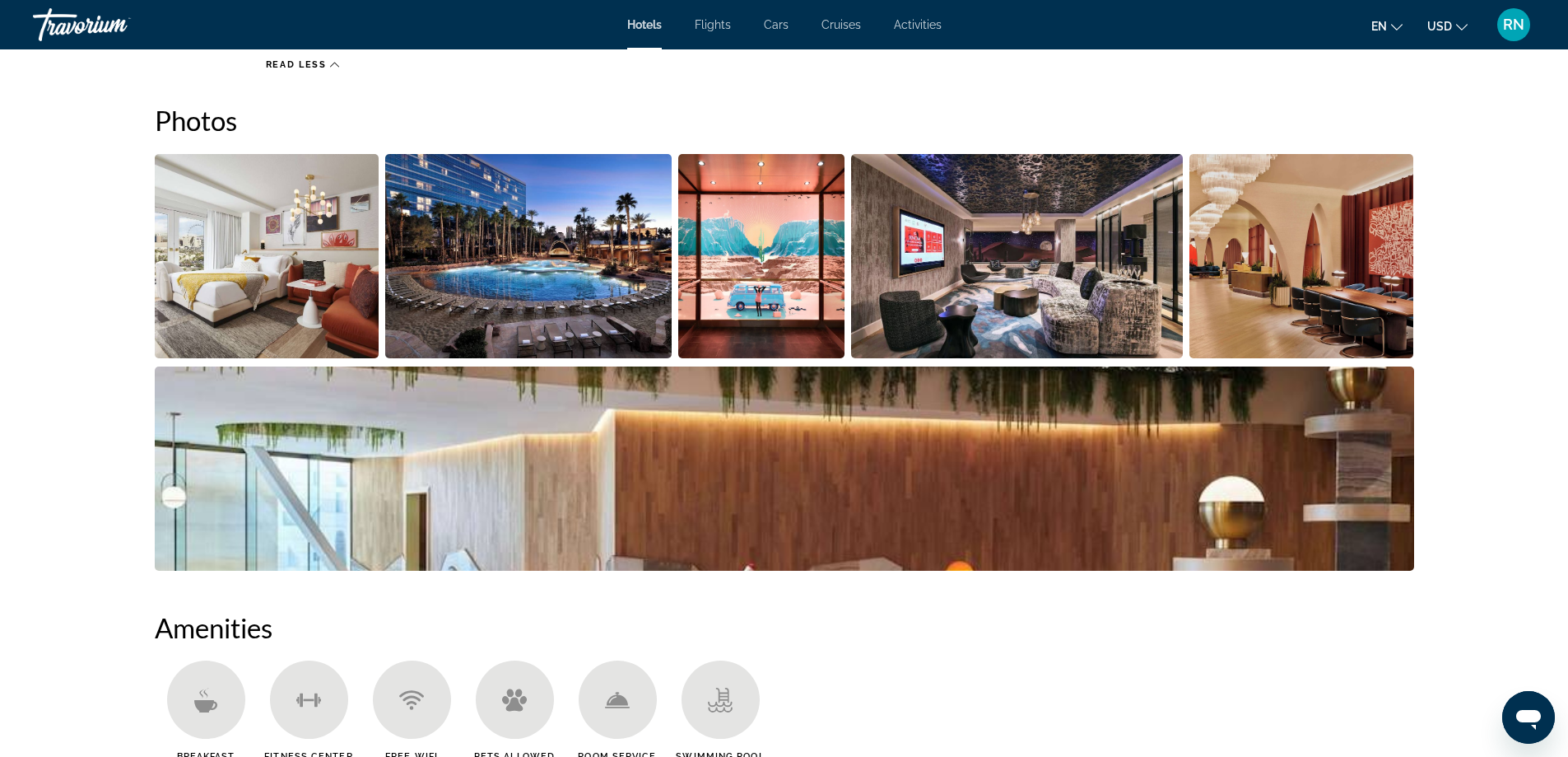
scroll to position [1812, 0]
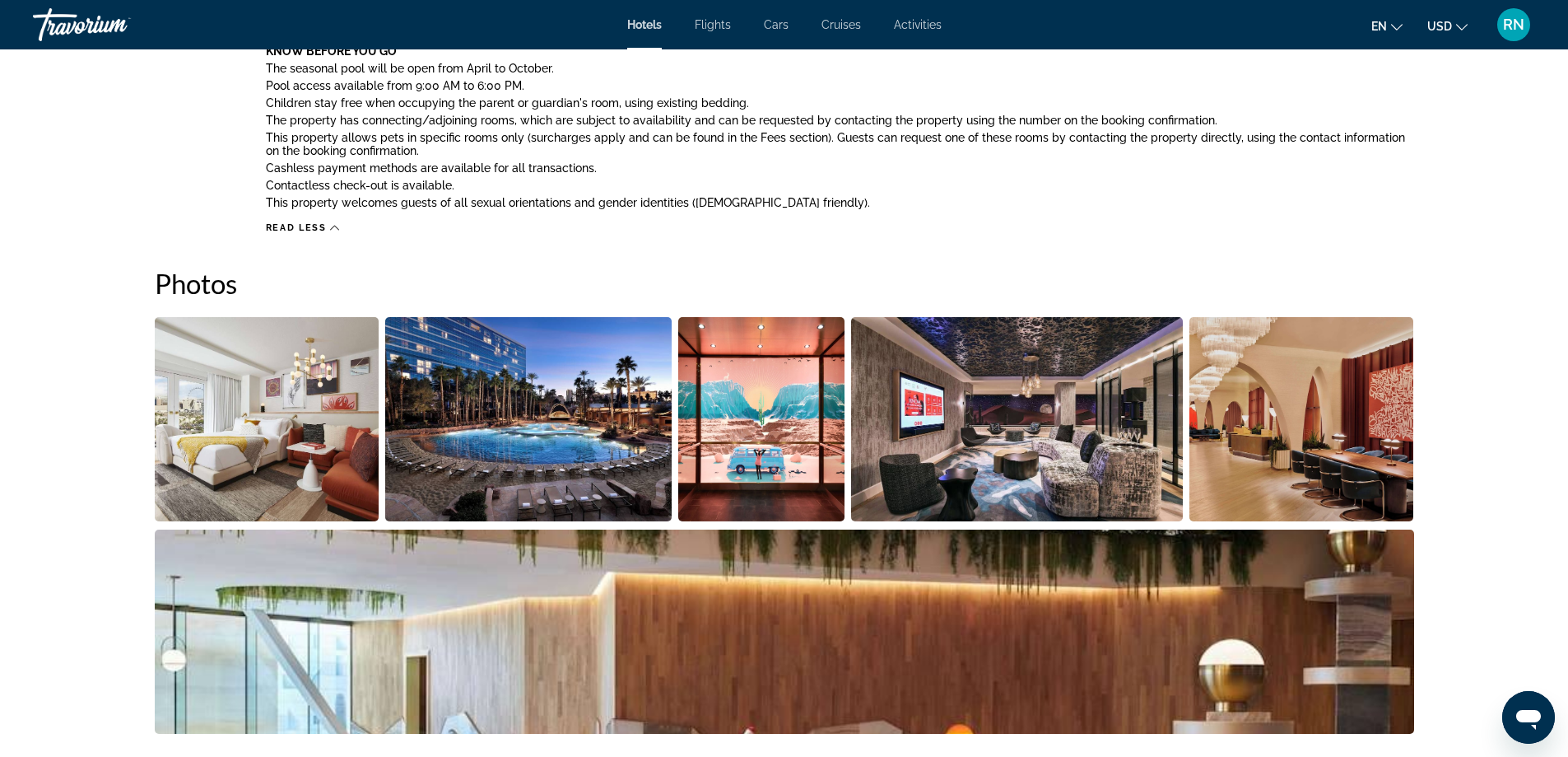
click at [287, 468] on img "Open full-screen image slider" at bounding box center [267, 419] width 225 height 204
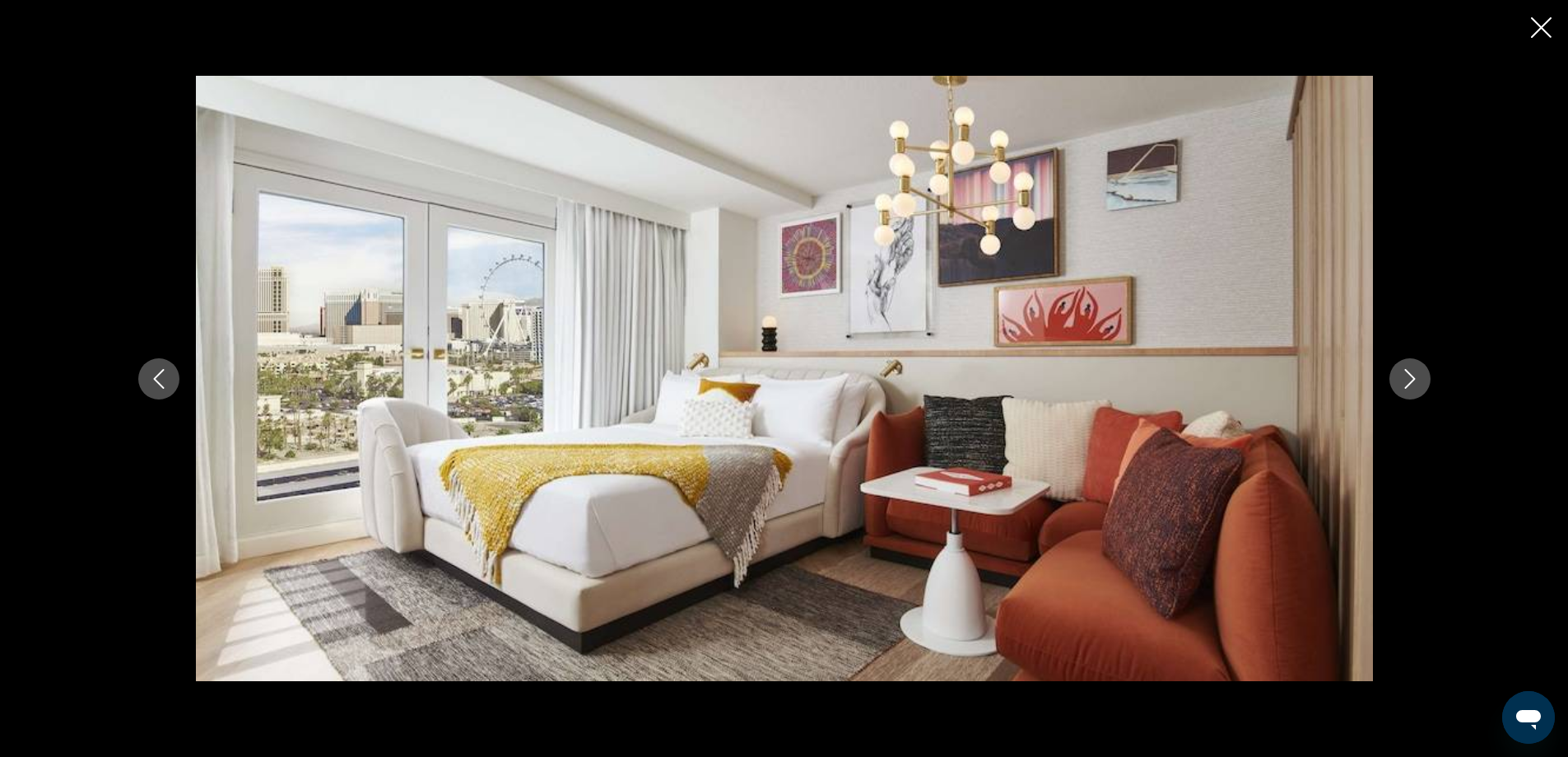
click at [1412, 368] on button "Next image" at bounding box center [1409, 378] width 41 height 41
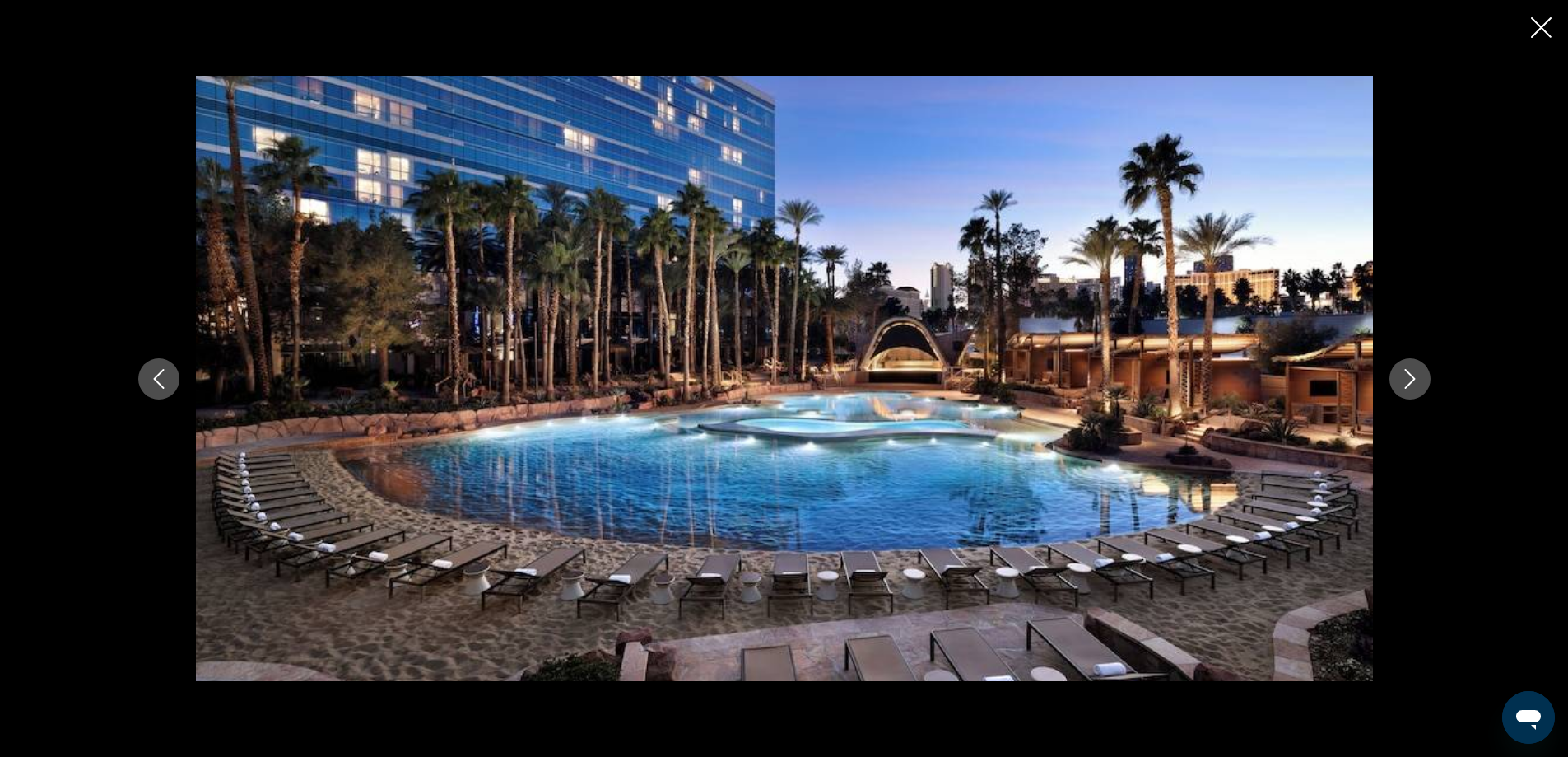
click at [1412, 369] on icon "Next image" at bounding box center [1409, 378] width 19 height 19
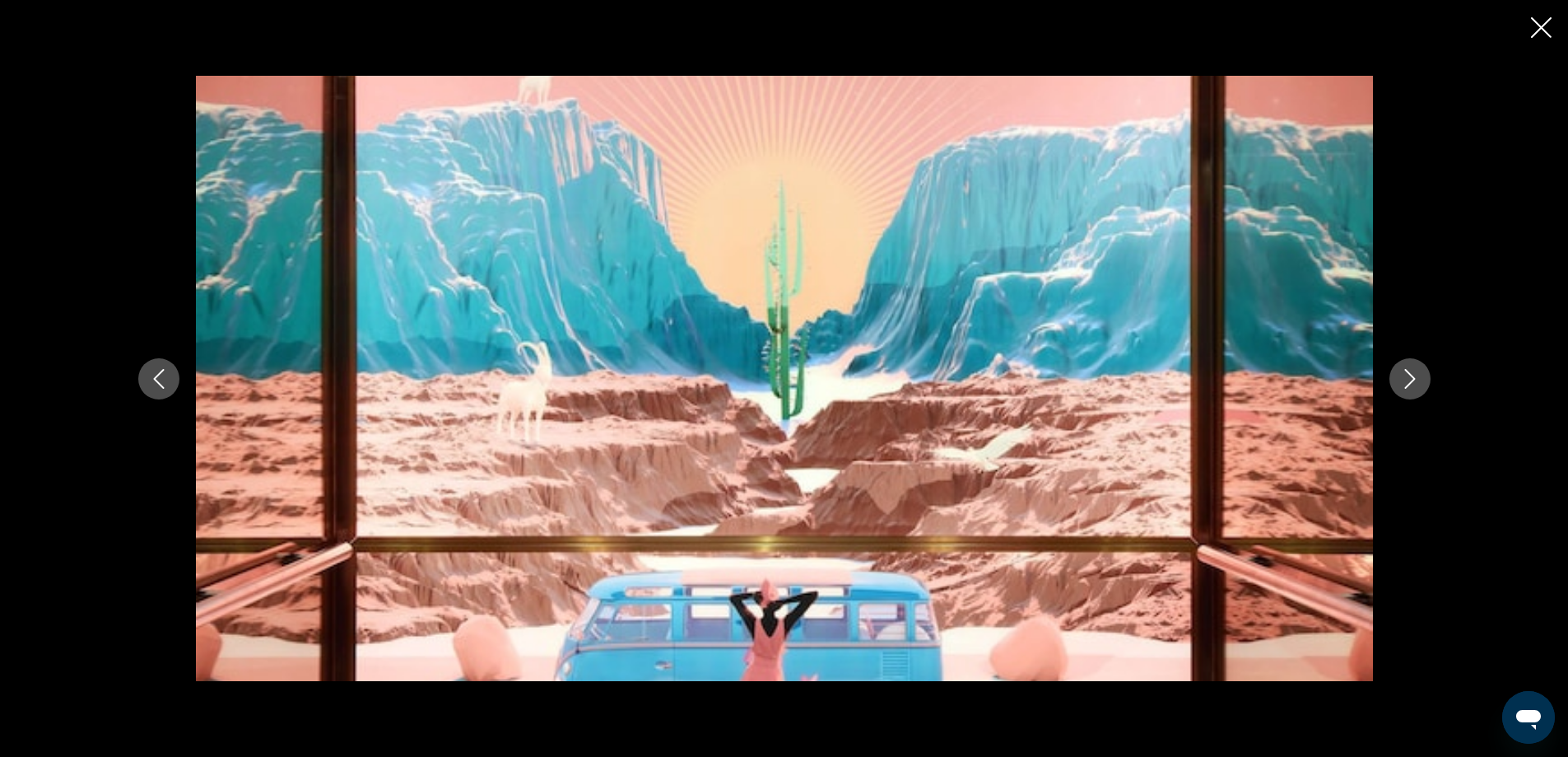
click at [1412, 369] on icon "Next image" at bounding box center [1409, 378] width 19 height 19
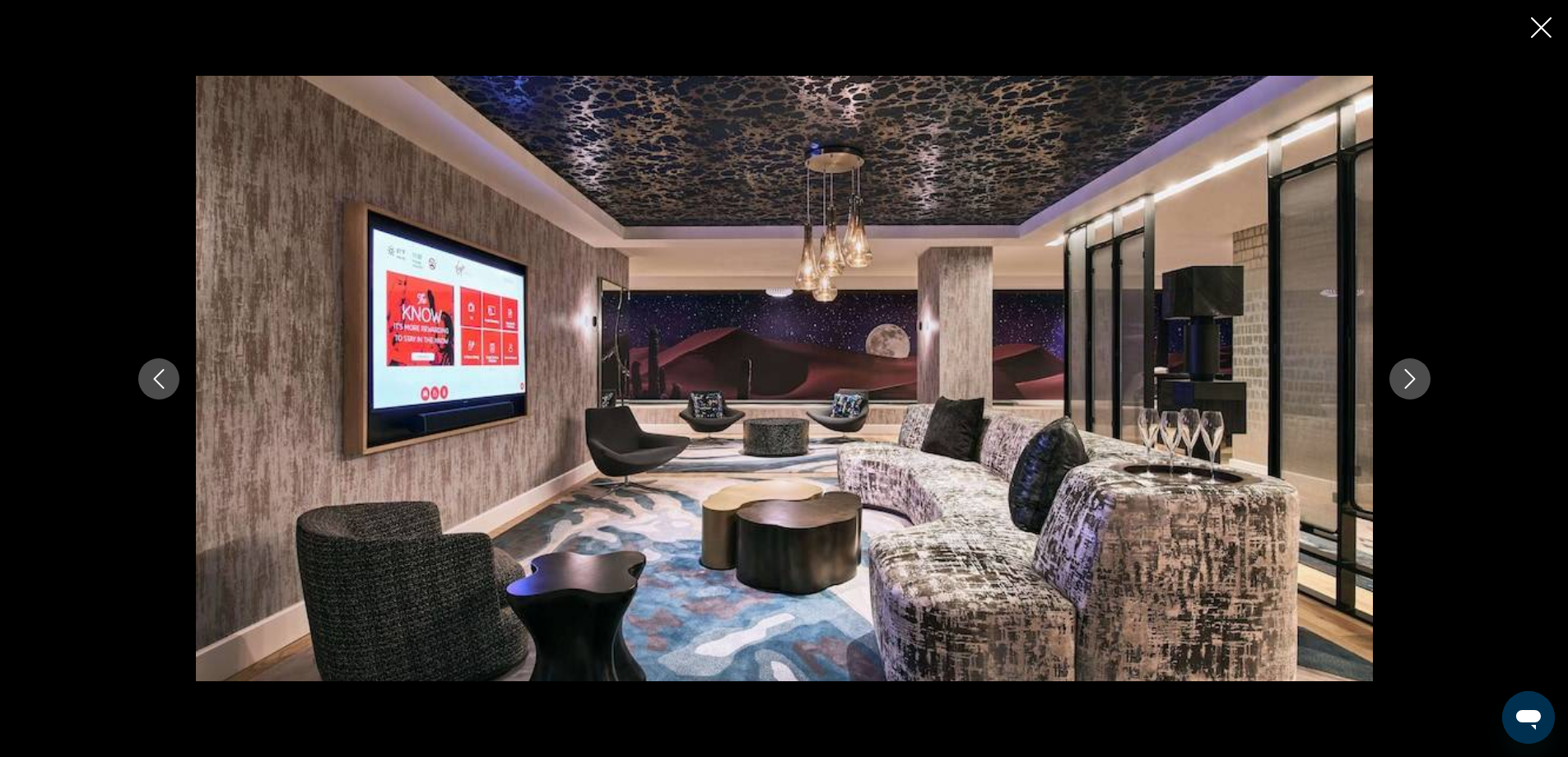
click at [1412, 369] on icon "Next image" at bounding box center [1409, 378] width 19 height 19
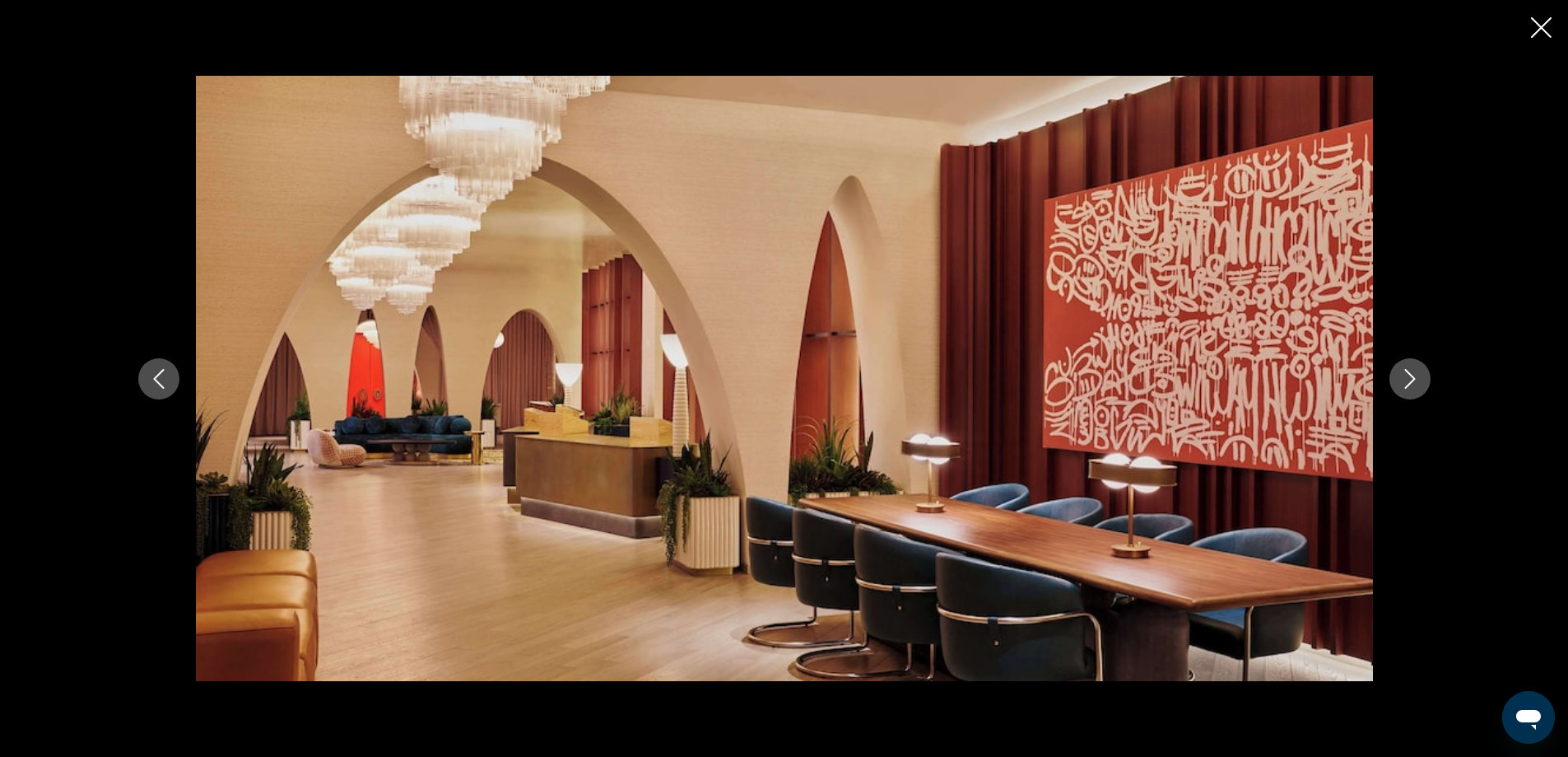
click at [1412, 369] on icon "Next image" at bounding box center [1409, 378] width 19 height 19
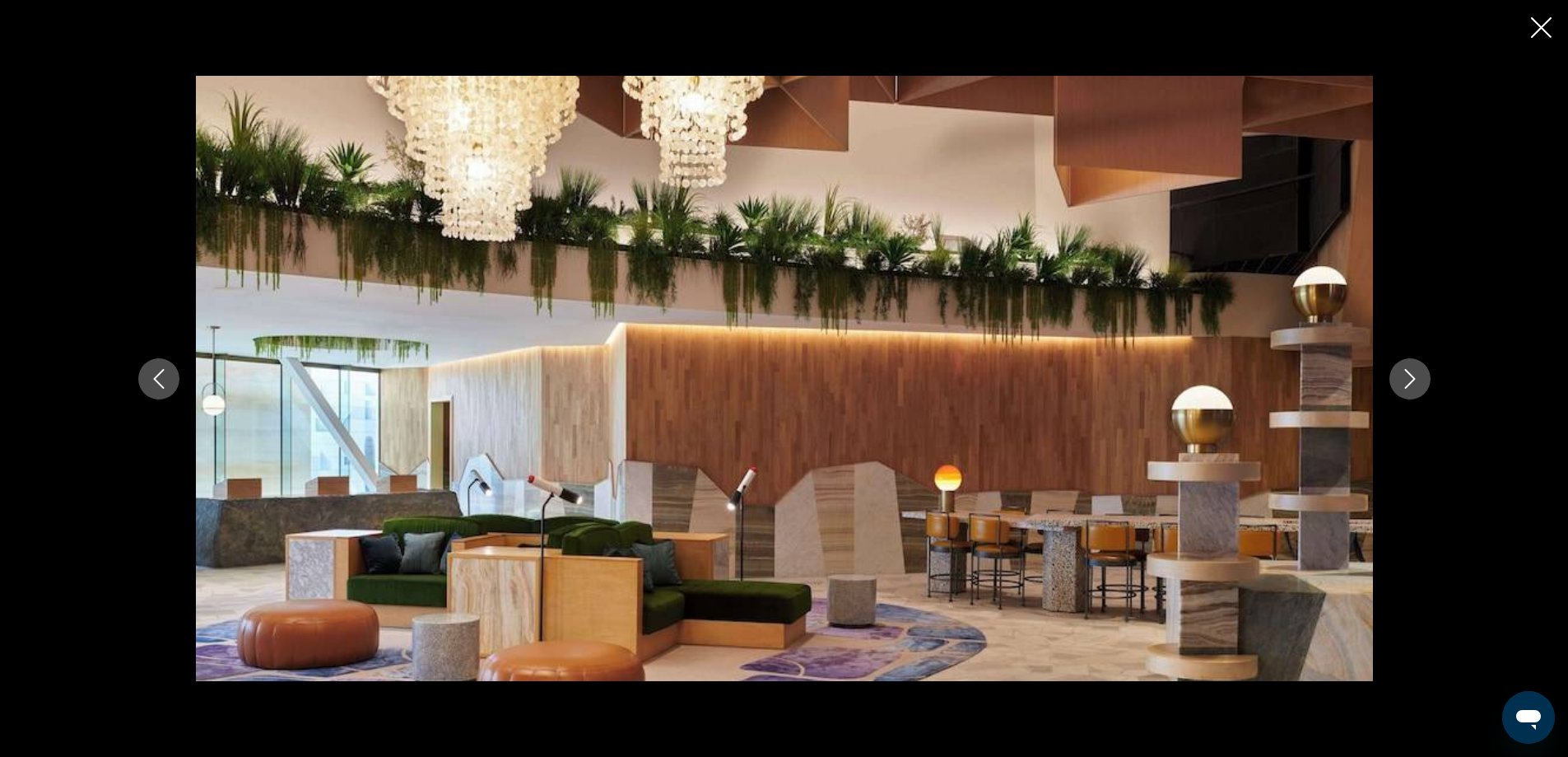
click at [1412, 369] on icon "Next image" at bounding box center [1409, 378] width 19 height 19
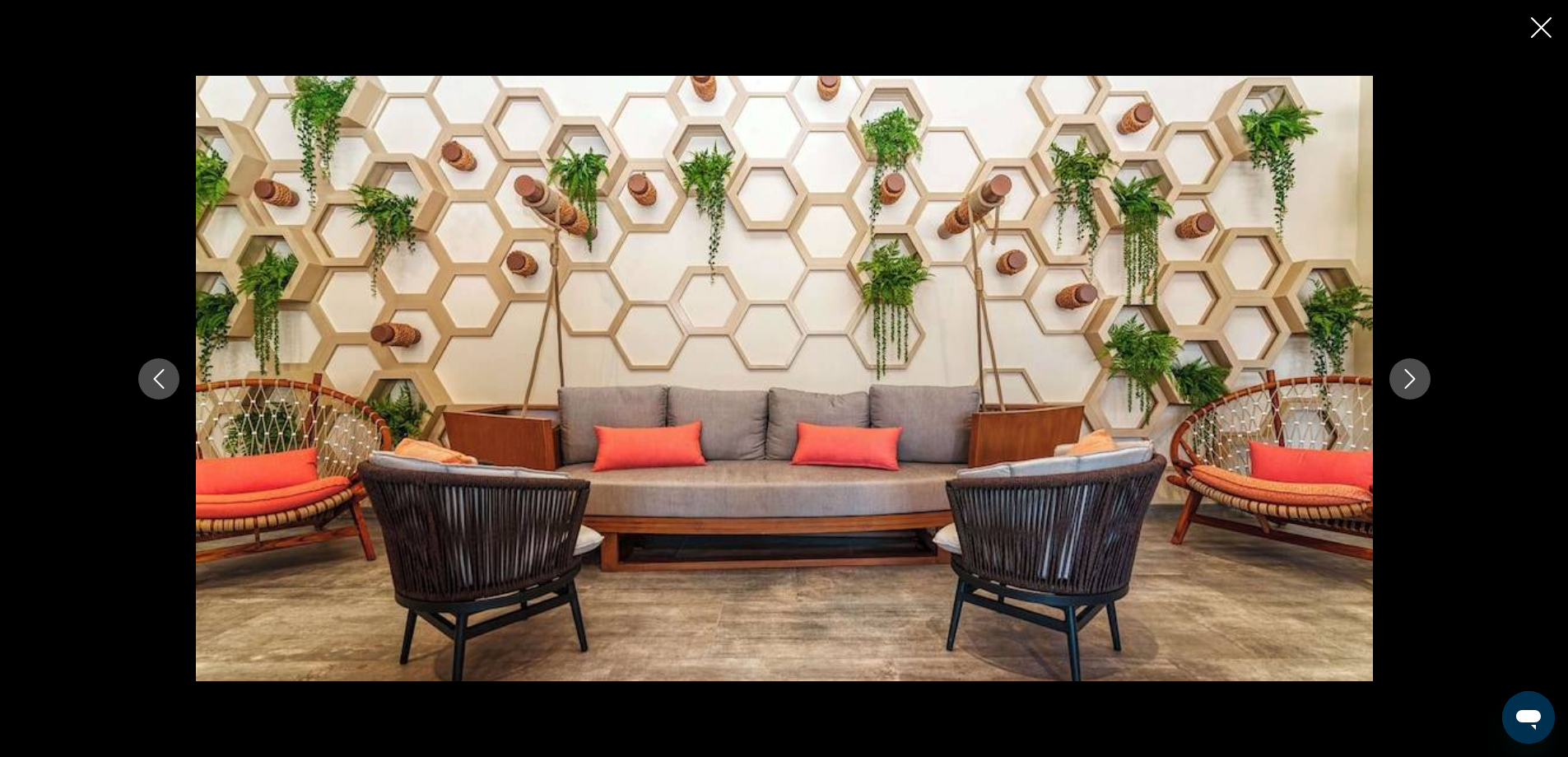
click at [1412, 369] on icon "Next image" at bounding box center [1409, 378] width 19 height 19
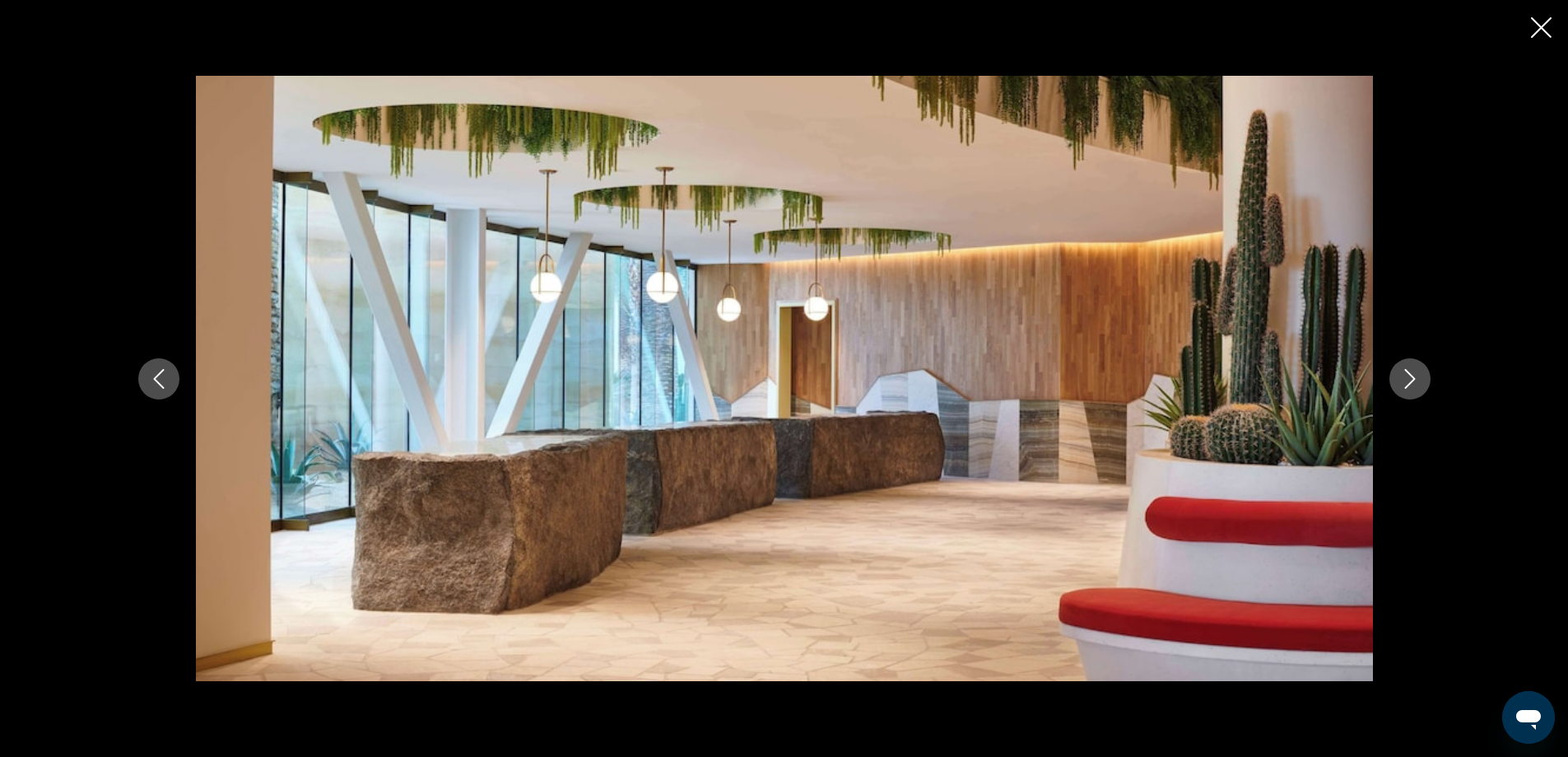
click at [1412, 369] on icon "Next image" at bounding box center [1409, 378] width 19 height 19
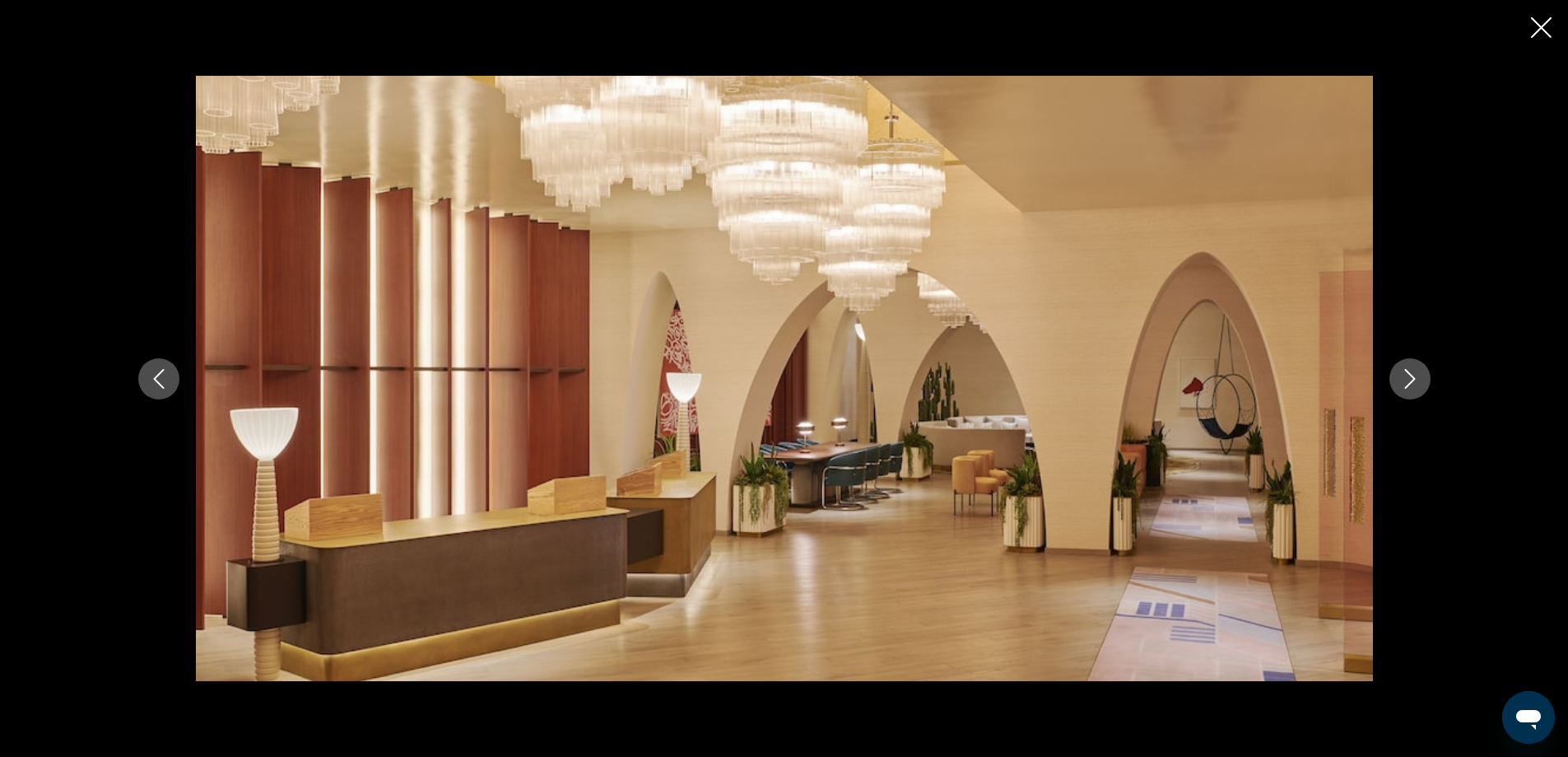
click at [1412, 369] on icon "Next image" at bounding box center [1409, 378] width 19 height 19
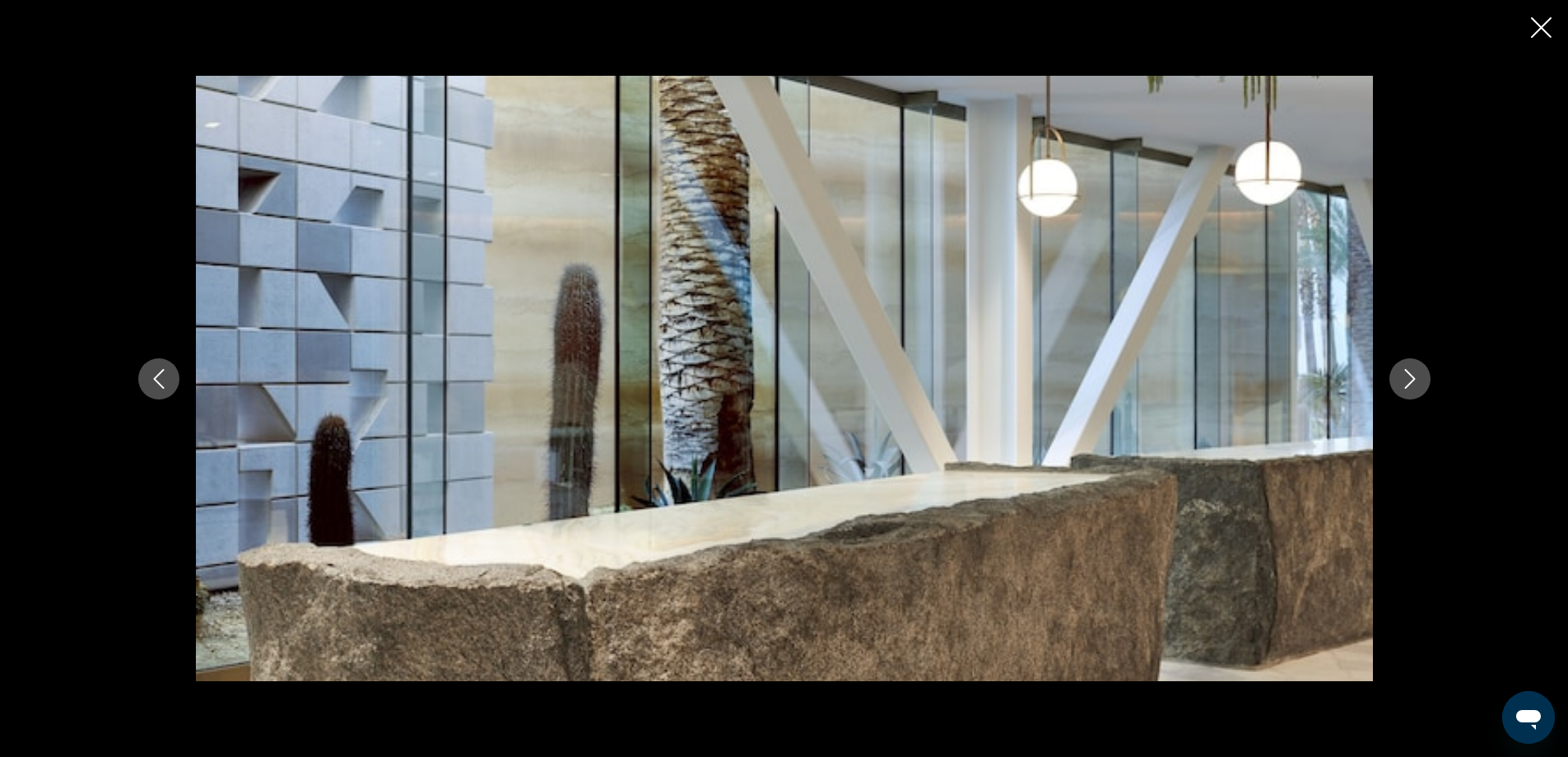
click at [1412, 369] on icon "Next image" at bounding box center [1409, 378] width 19 height 19
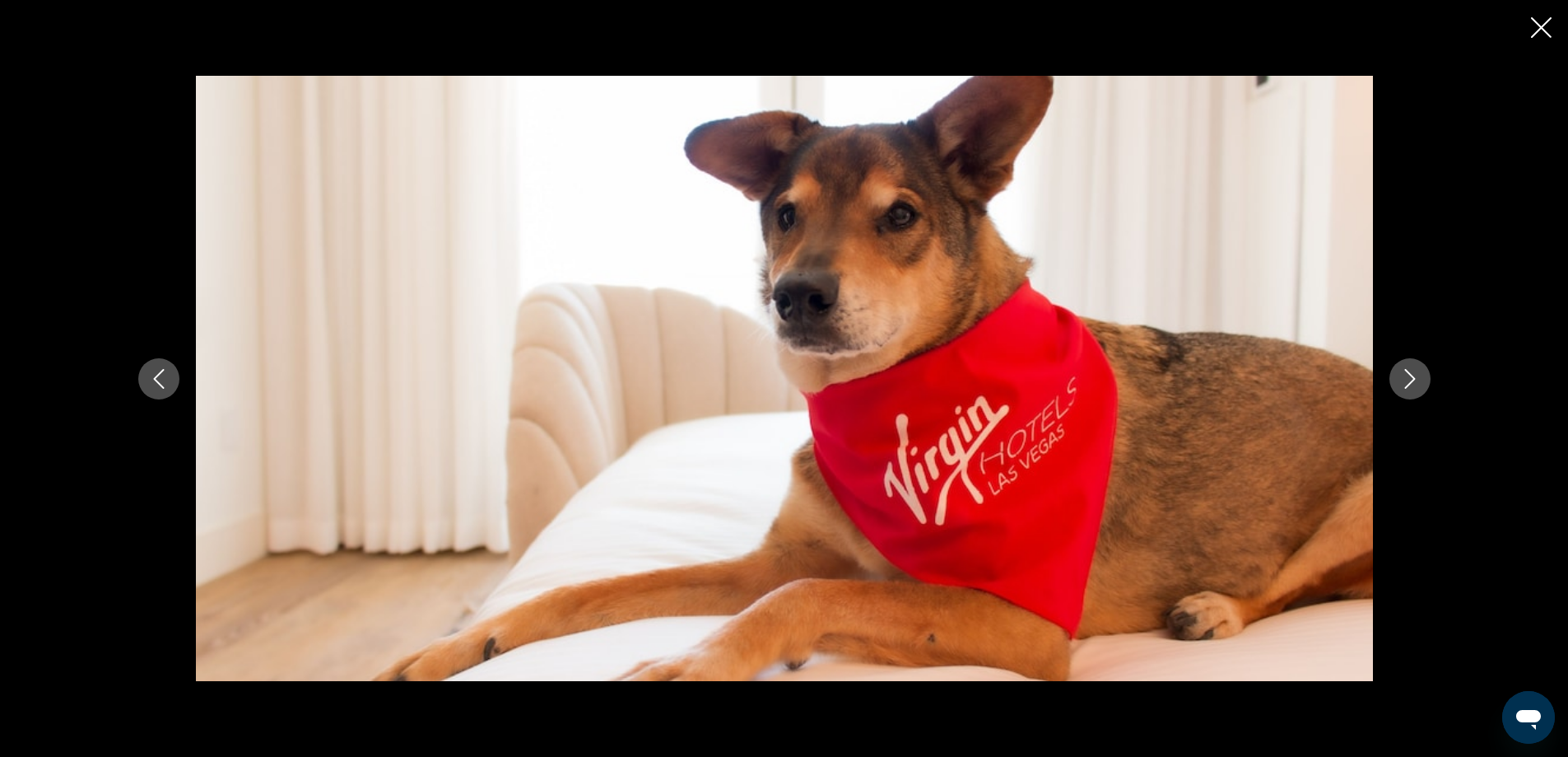
click at [1412, 369] on icon "Next image" at bounding box center [1409, 378] width 19 height 19
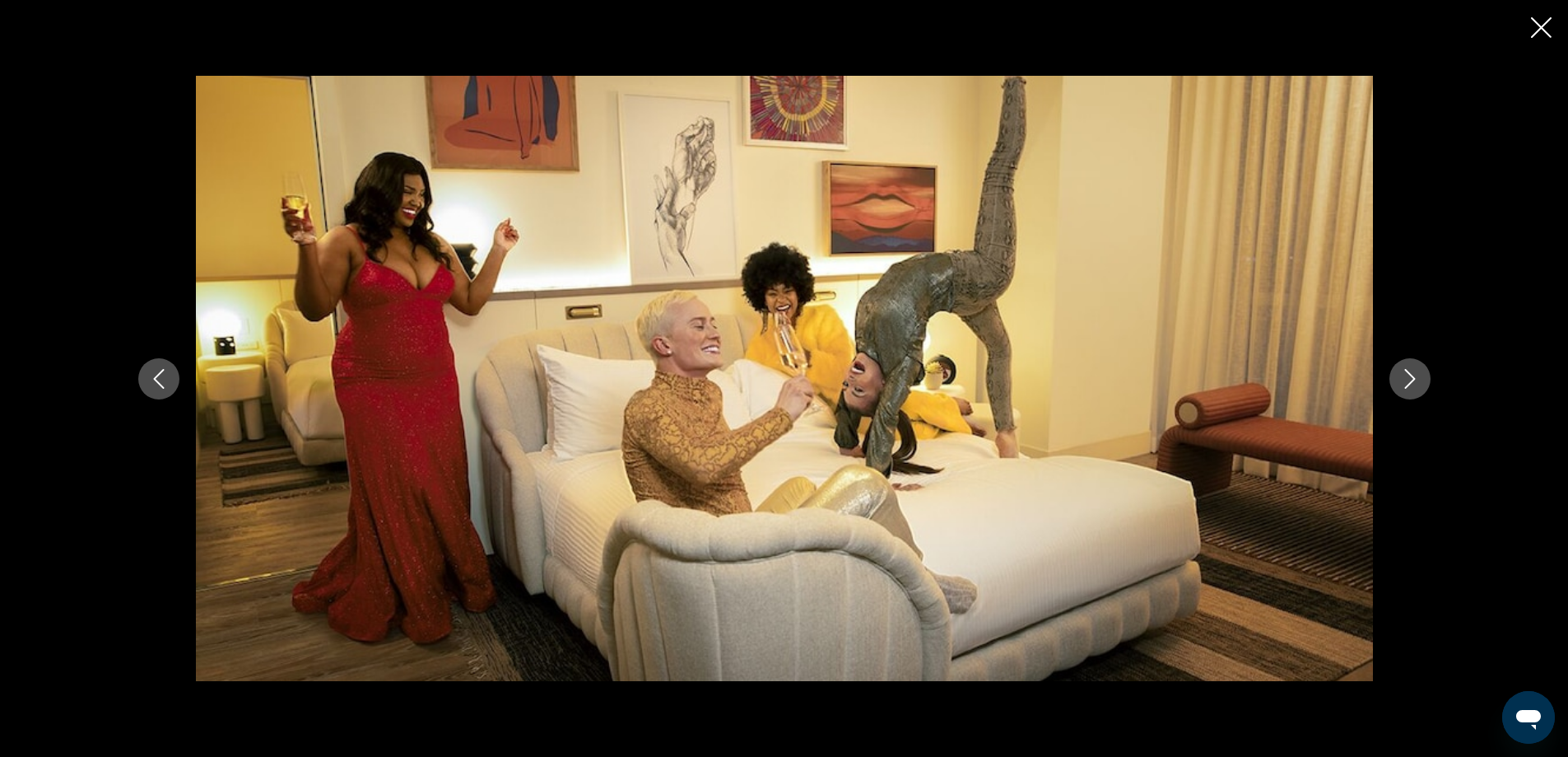
click at [1405, 389] on button "Next image" at bounding box center [1409, 378] width 41 height 41
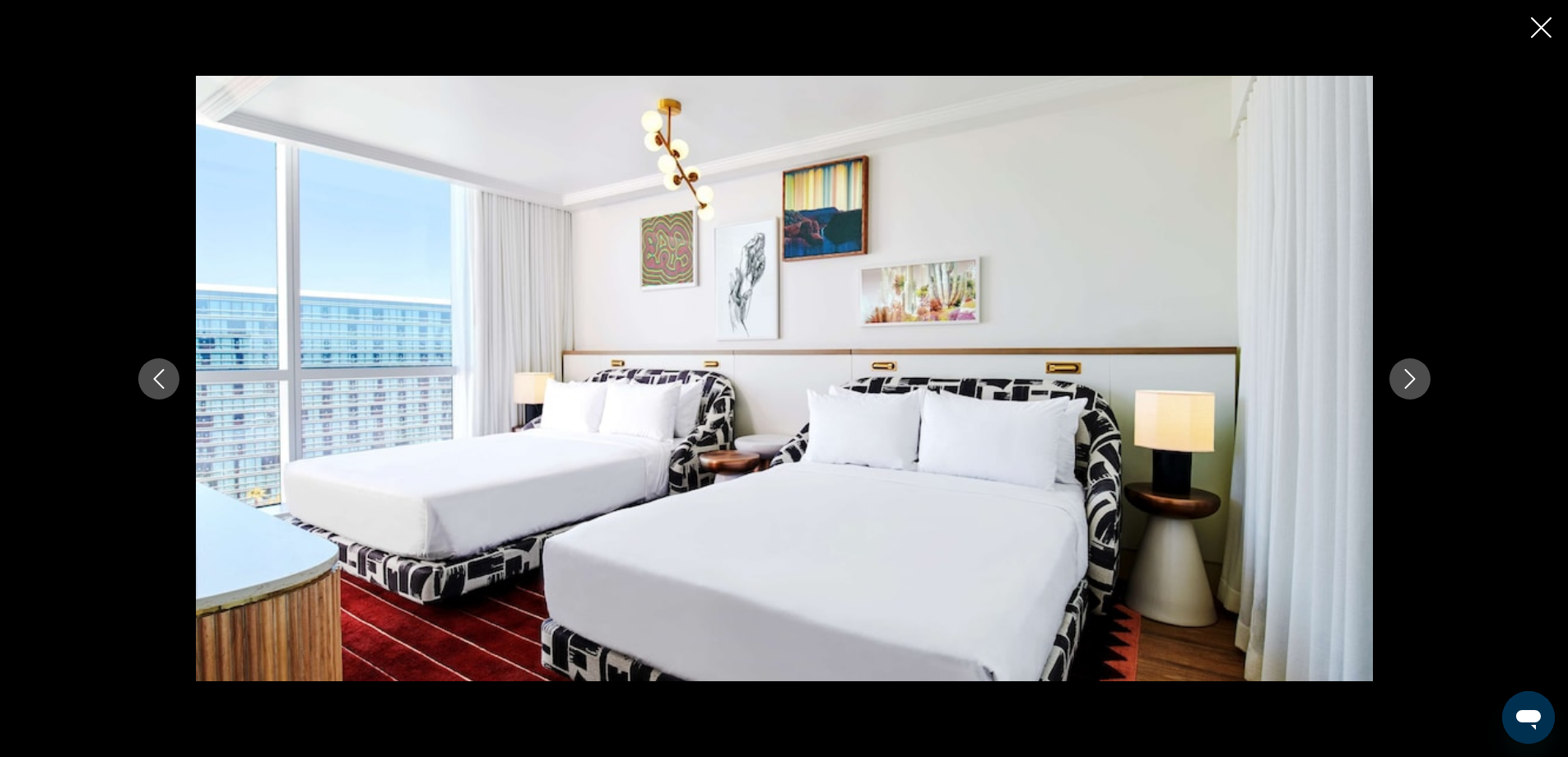
click at [1405, 389] on button "Next image" at bounding box center [1409, 378] width 41 height 41
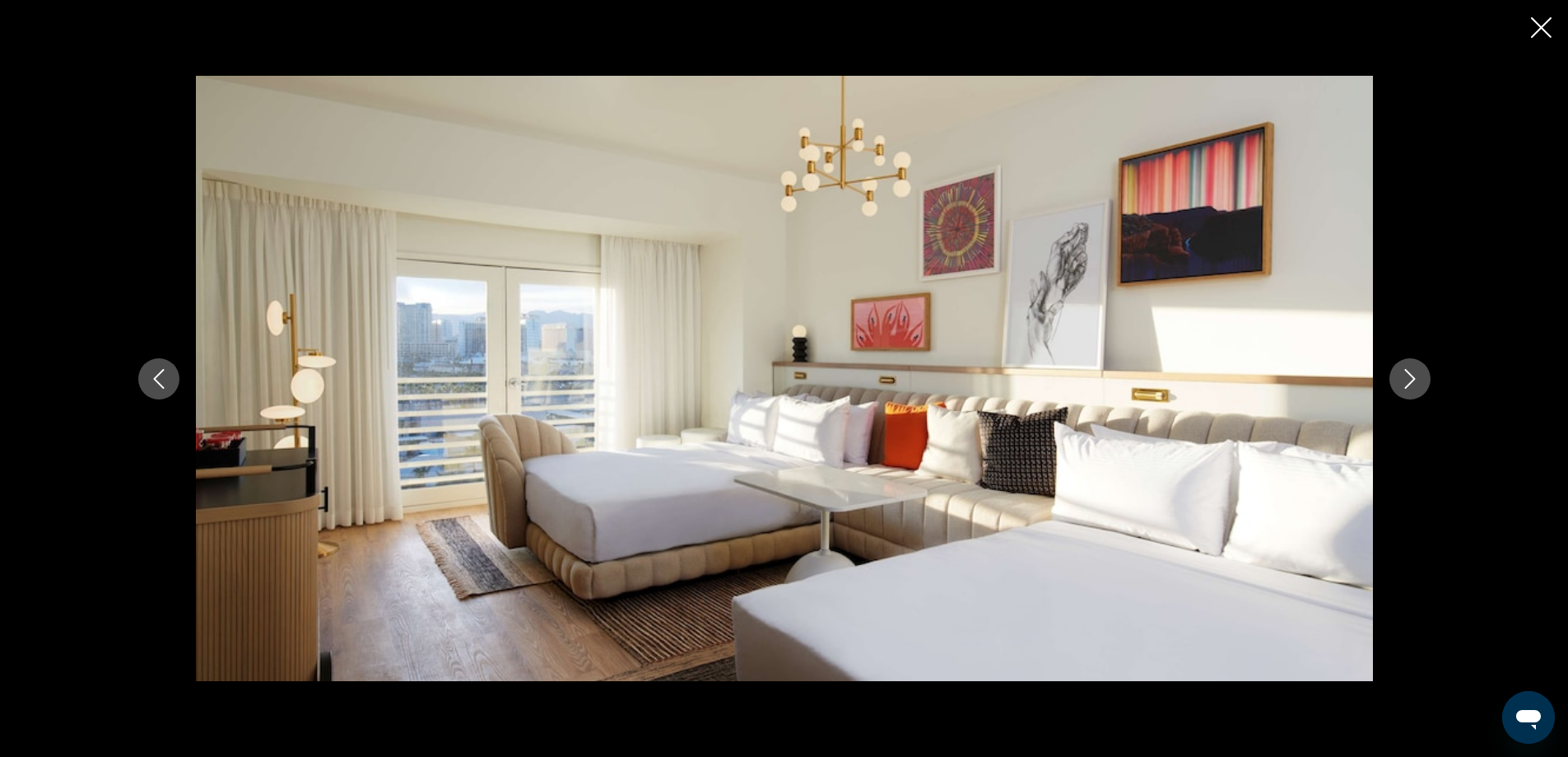
click at [1405, 389] on button "Next image" at bounding box center [1409, 378] width 41 height 41
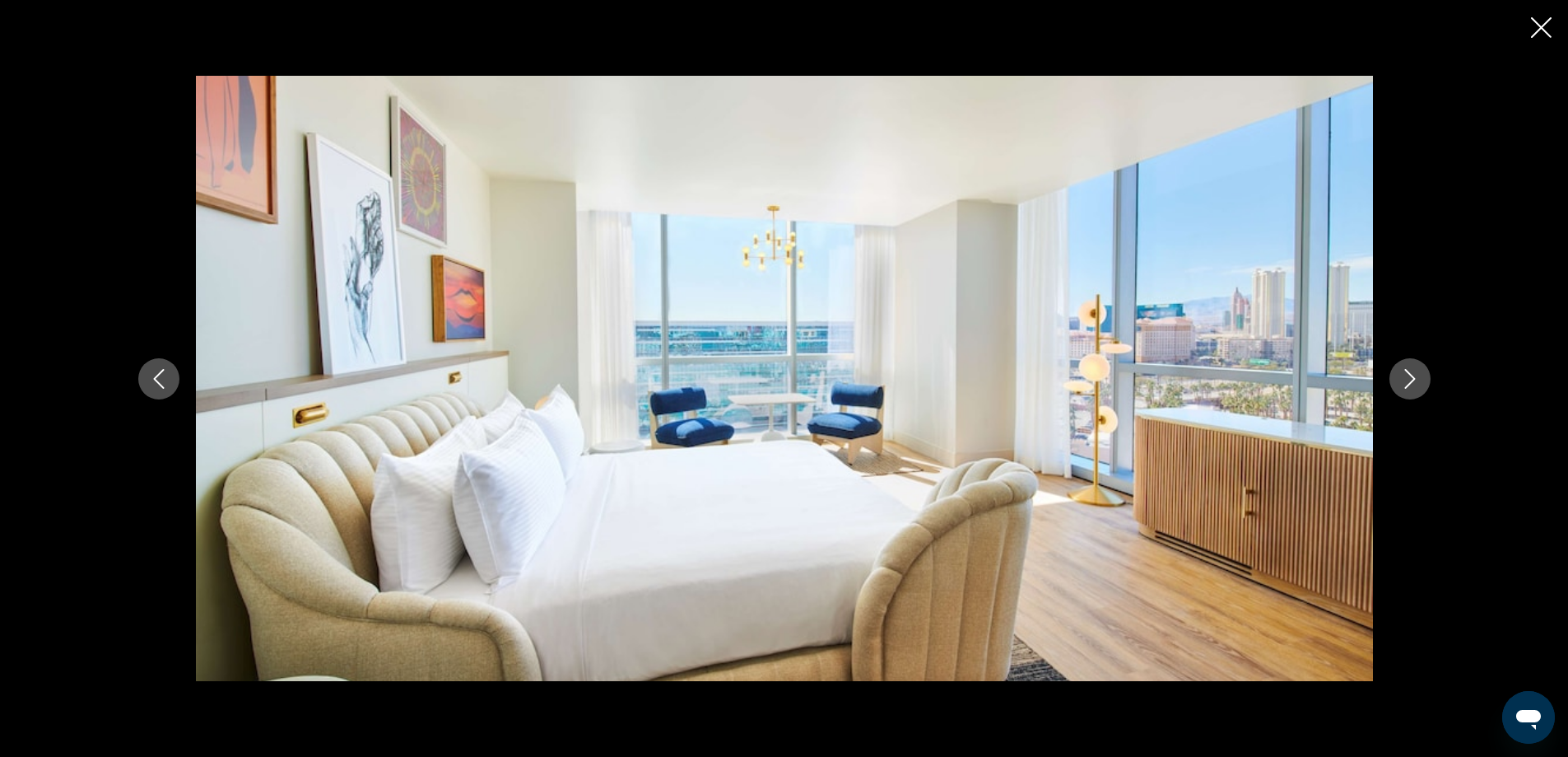
click at [1405, 389] on button "Next image" at bounding box center [1409, 378] width 41 height 41
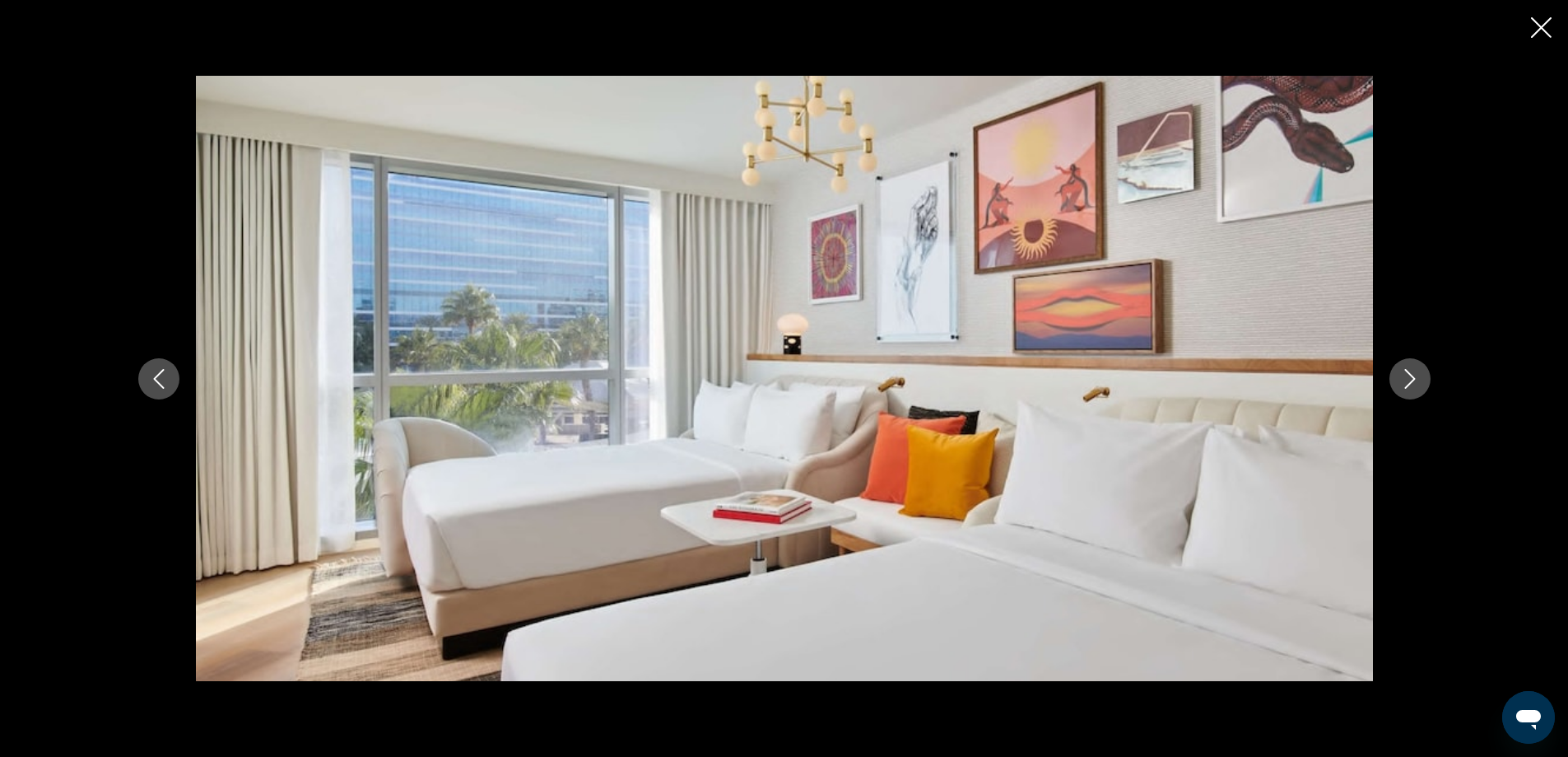
click at [1405, 389] on button "Next image" at bounding box center [1409, 378] width 41 height 41
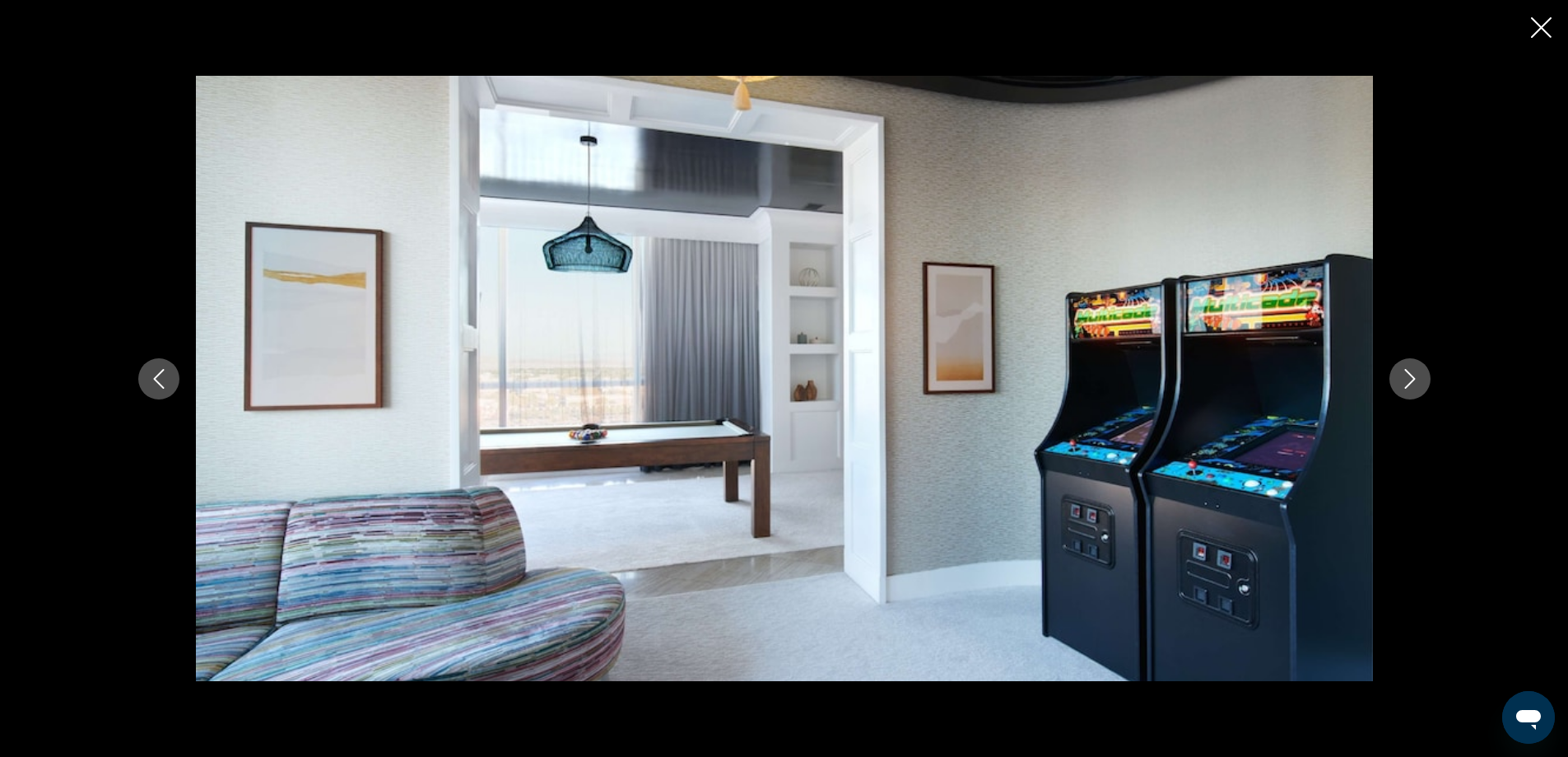
click at [1405, 389] on button "Next image" at bounding box center [1409, 378] width 41 height 41
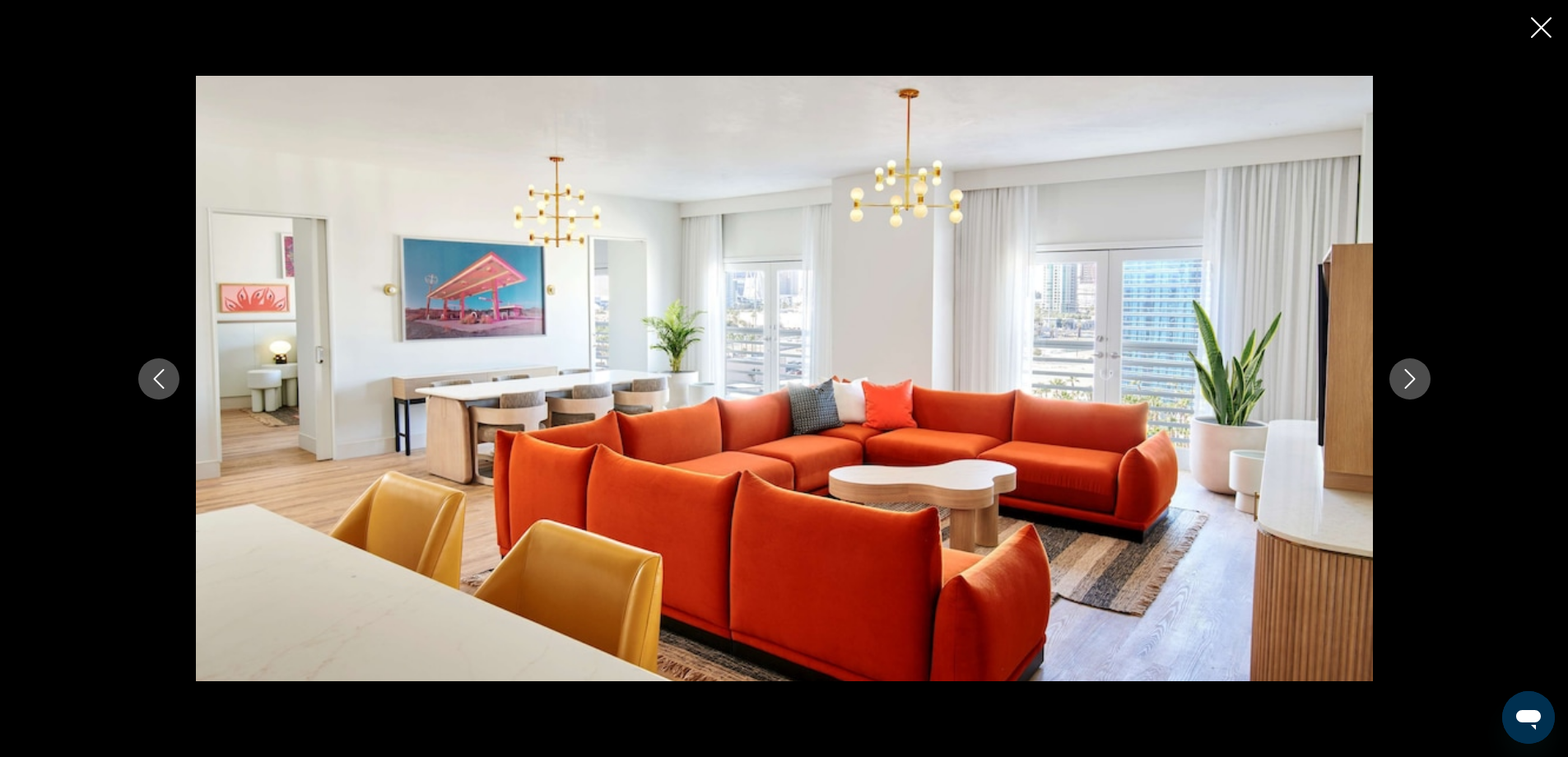
click at [1405, 389] on button "Next image" at bounding box center [1409, 378] width 41 height 41
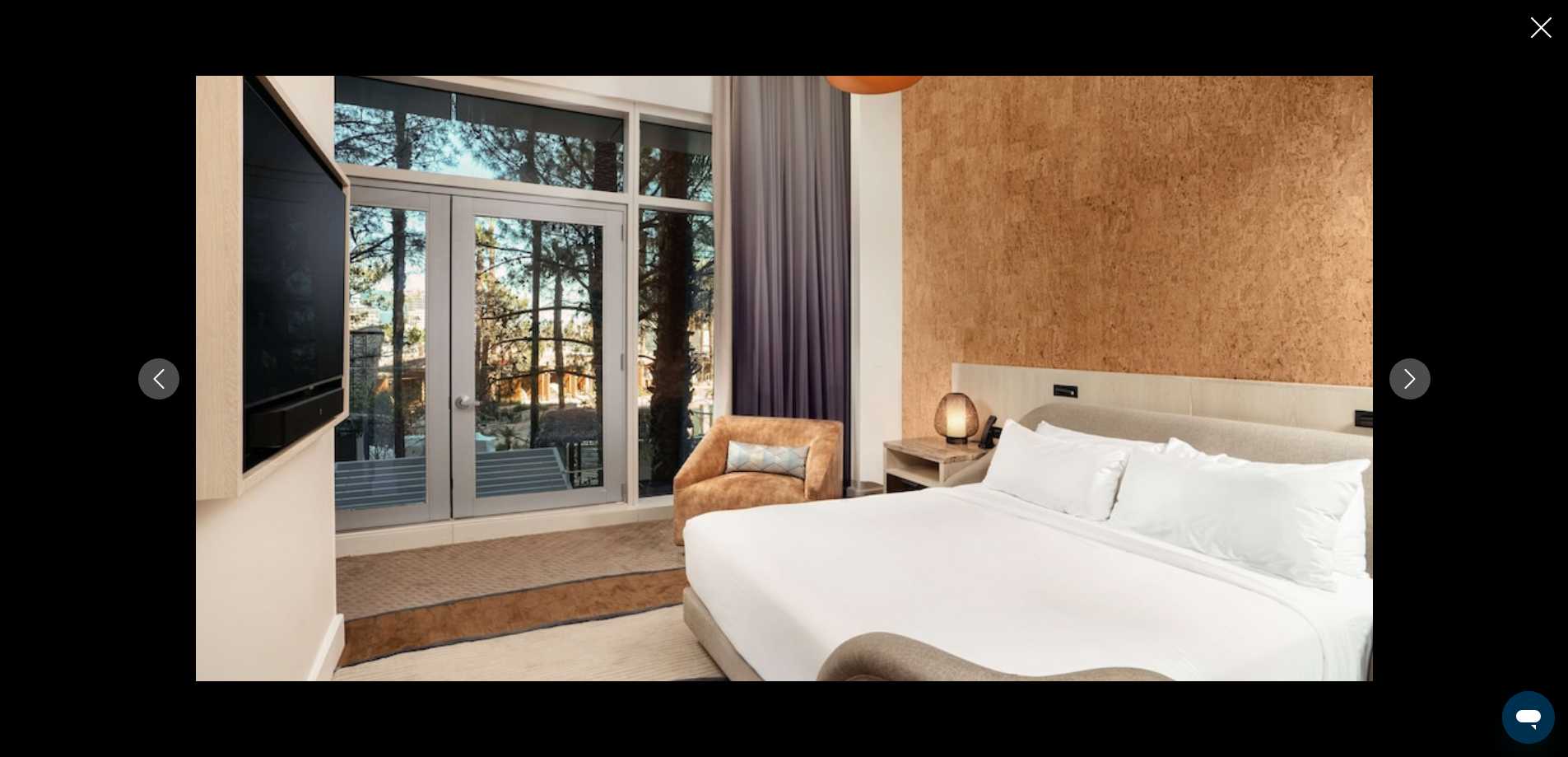
click at [1405, 389] on button "Next image" at bounding box center [1409, 378] width 41 height 41
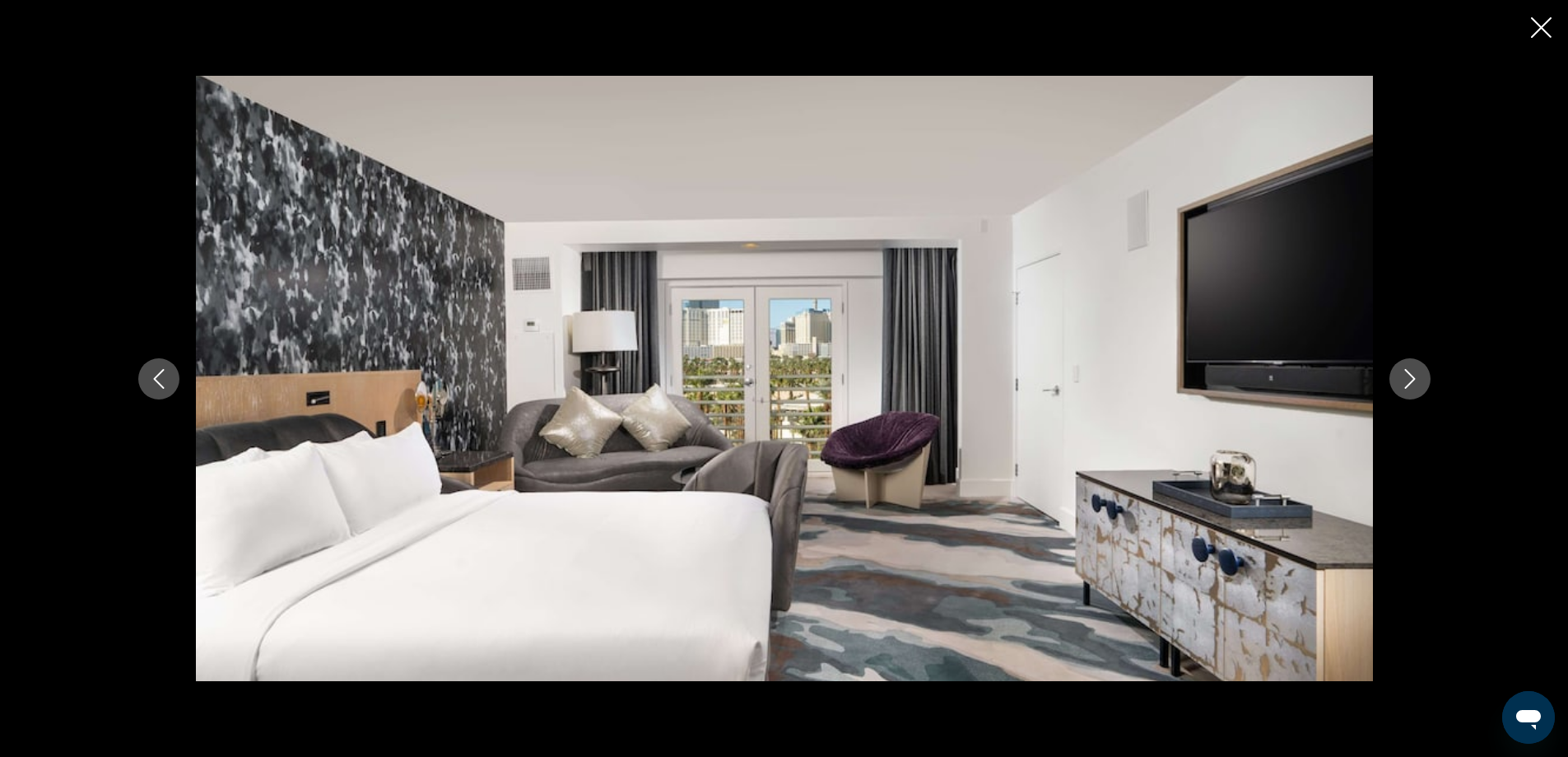
click at [1550, 28] on icon "Close slideshow" at bounding box center [1541, 28] width 20 height 20
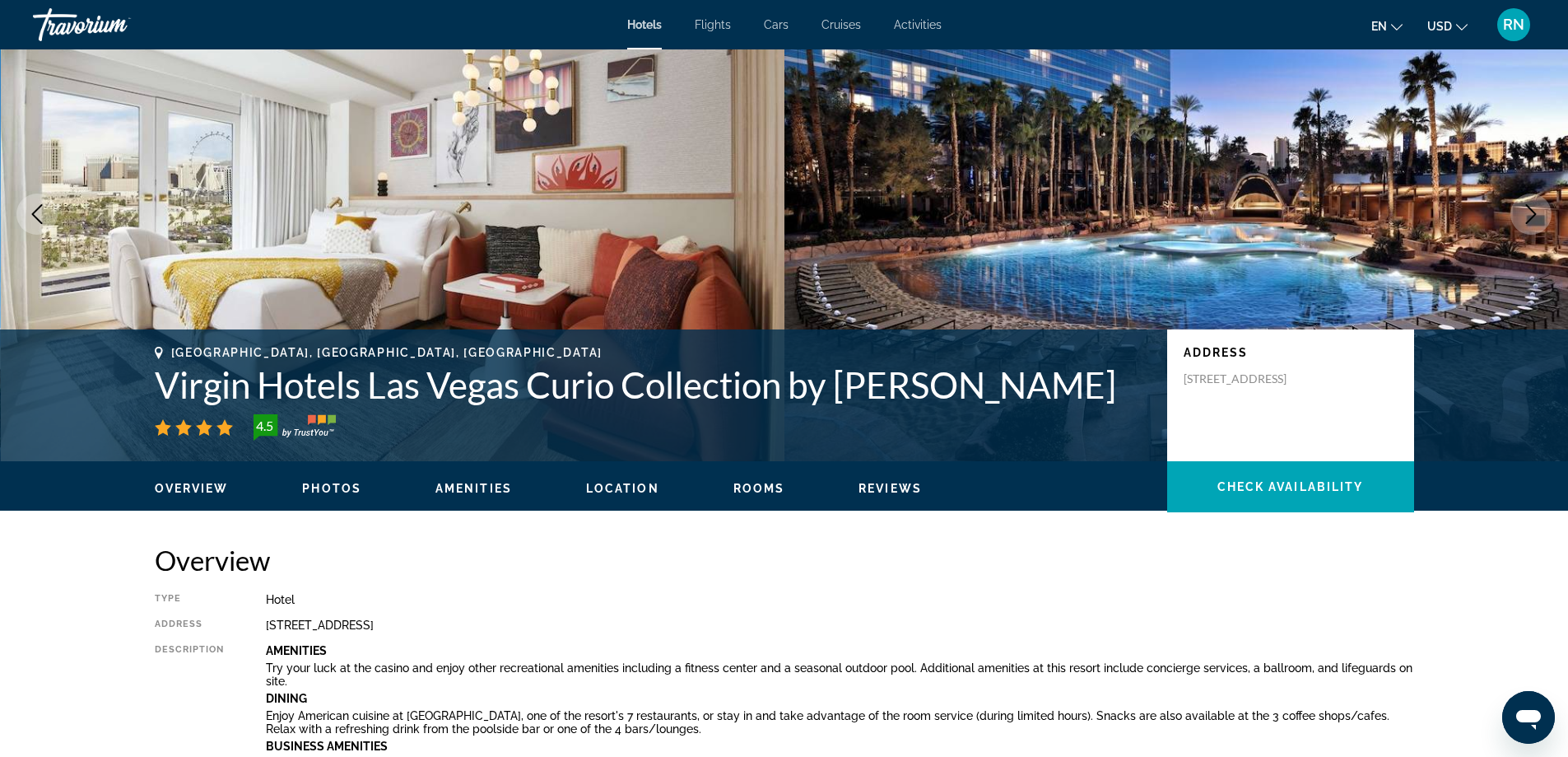
scroll to position [0, 0]
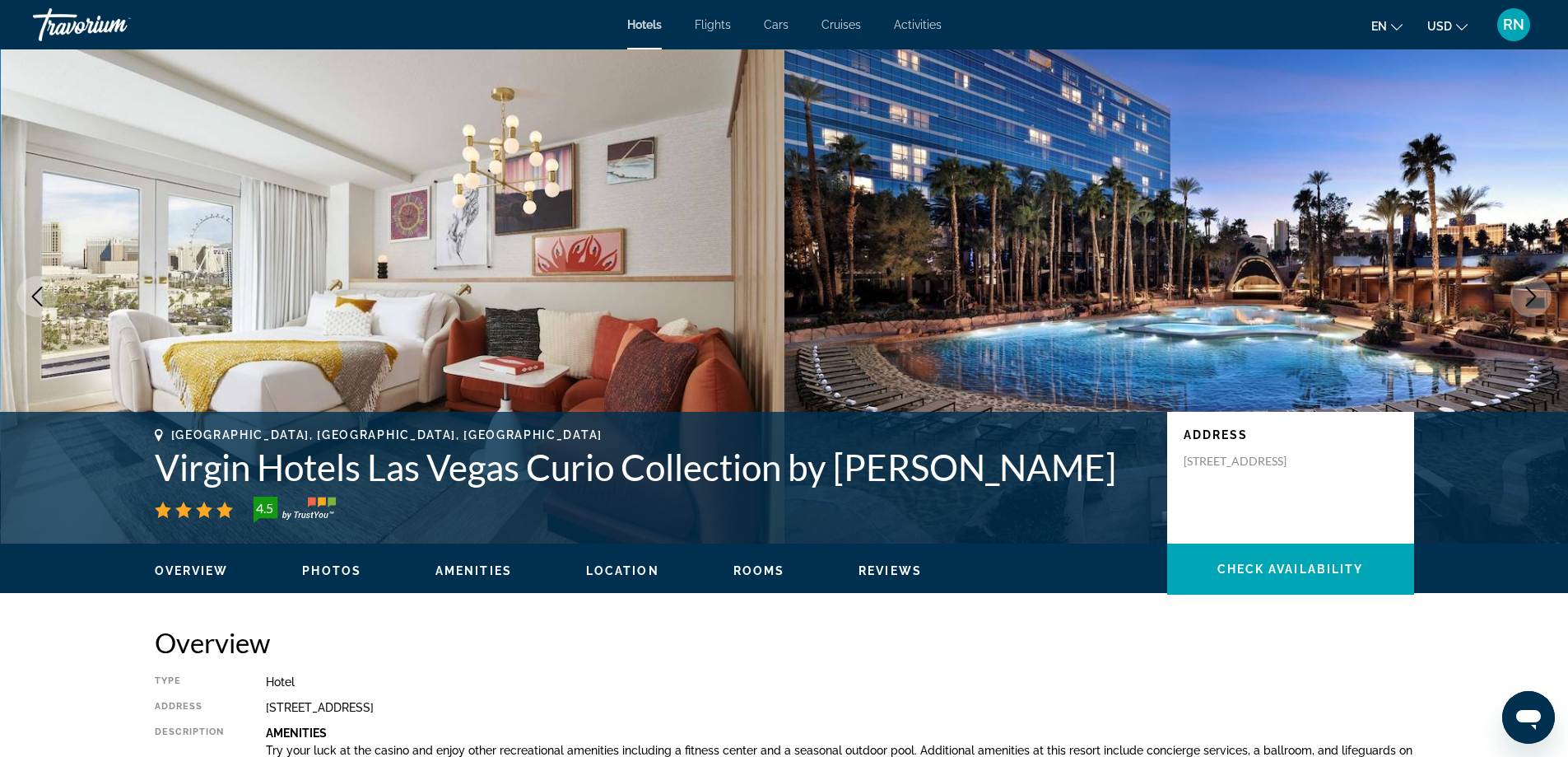
click at [48, 32] on div "Travorium" at bounding box center [115, 25] width 165 height 42
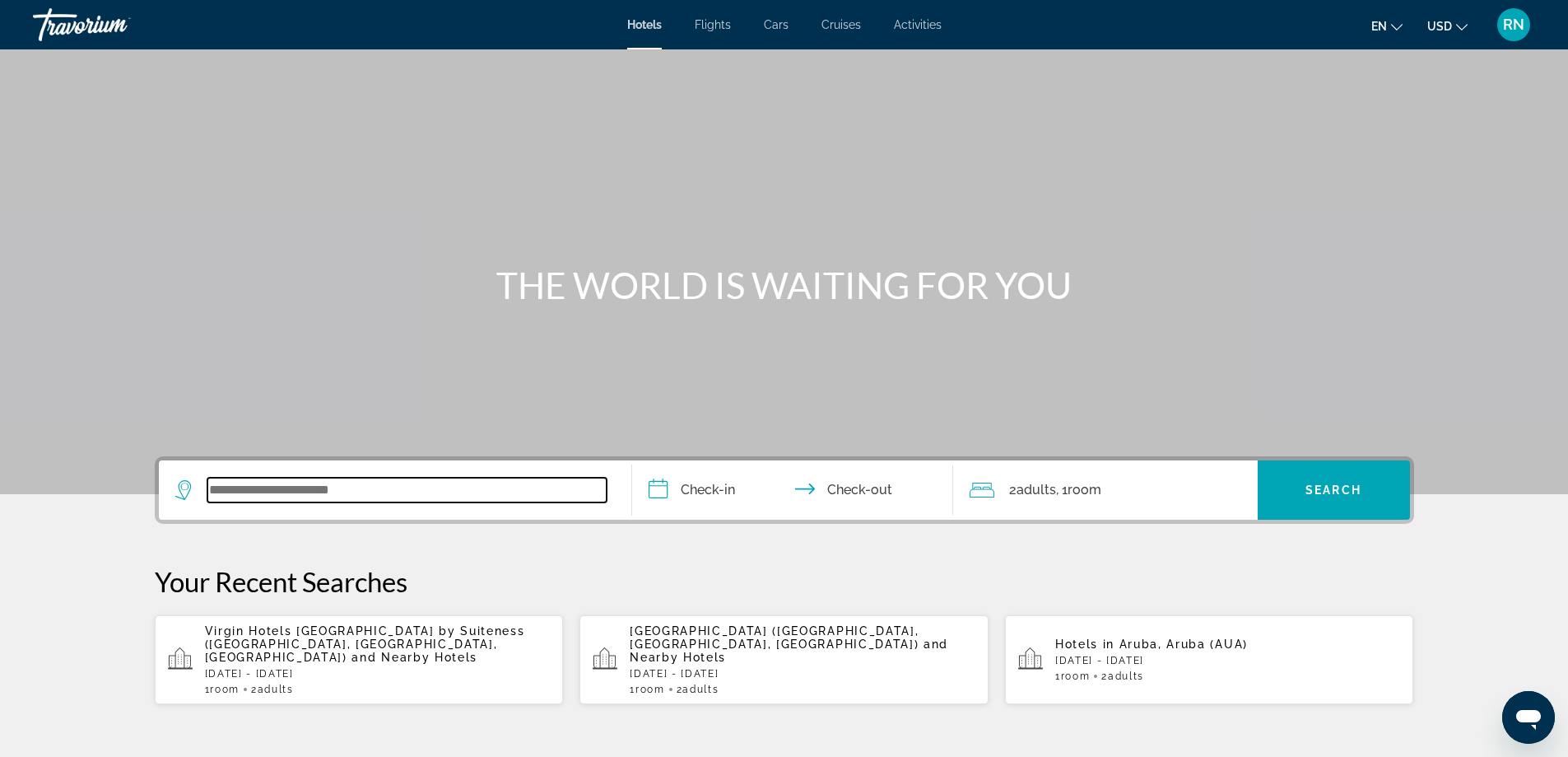
click at [508, 481] on input "Search widget" at bounding box center [407, 490] width 399 height 25
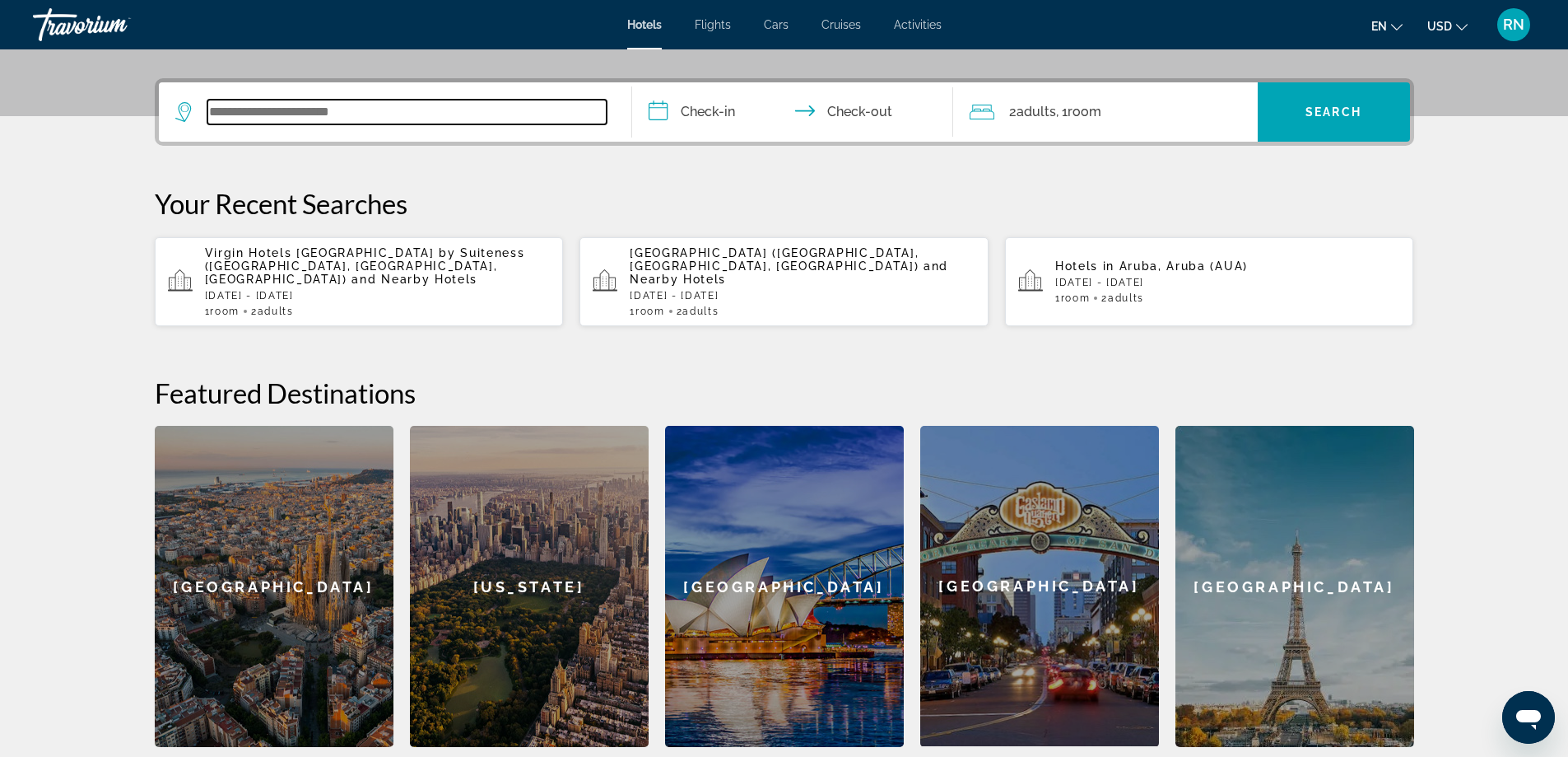
scroll to position [403, 0]
